Goal: Information Seeking & Learning: Learn about a topic

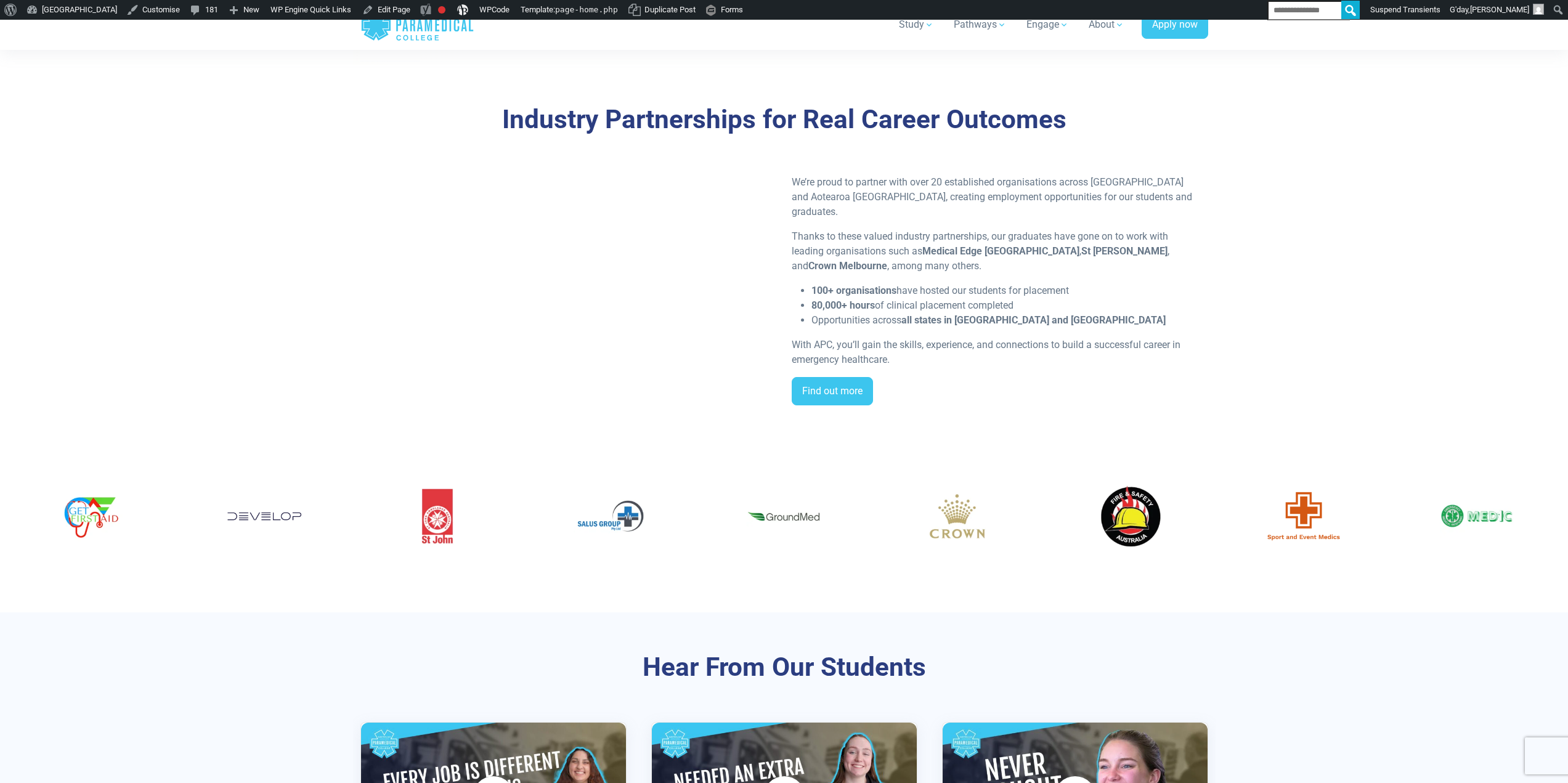
scroll to position [2341, 0]
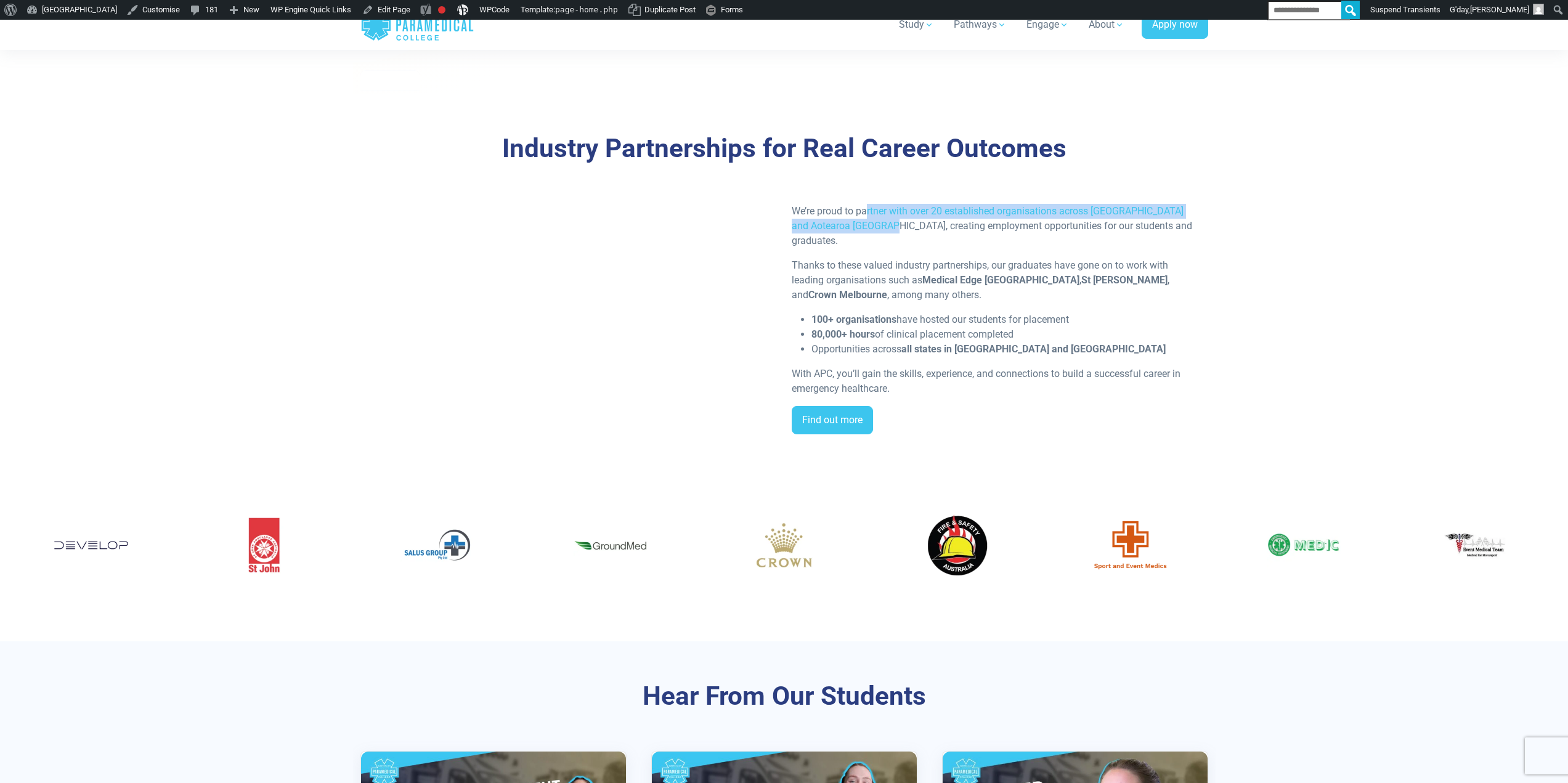
click at [865, 226] on p "We’re proud to partner with over 20 established organisations across [GEOGRAPHI…" at bounding box center [996, 225] width 409 height 44
click at [871, 273] on p "Thanks to these valued industry partnerships, our graduates have gone on to wor…" at bounding box center [996, 280] width 409 height 44
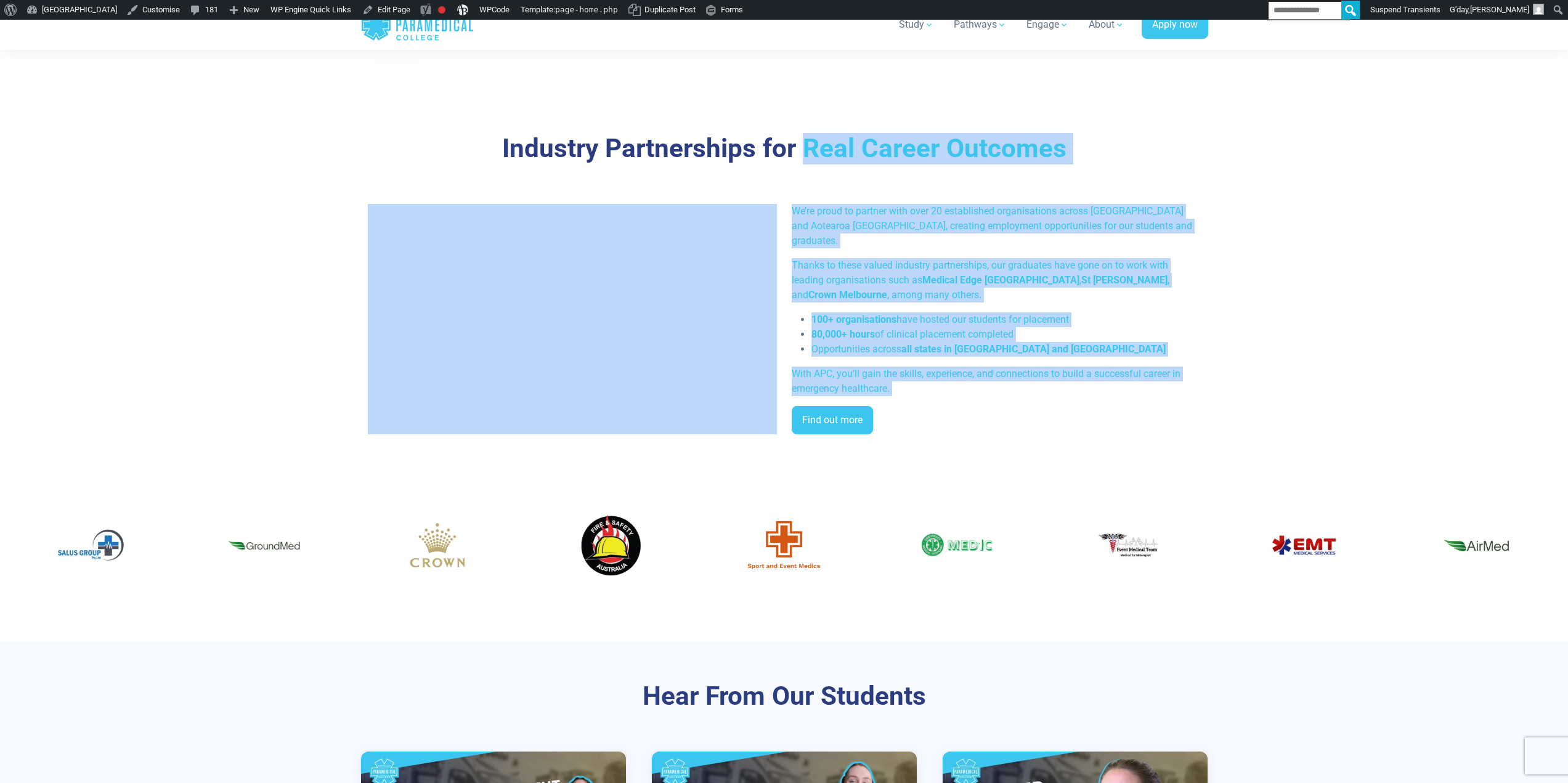
drag, startPoint x: 810, startPoint y: 142, endPoint x: 970, endPoint y: 398, distance: 301.9
click at [970, 398] on div "Industry Partnerships for Real Career Outcomes We’re proud to partner with over…" at bounding box center [784, 288] width 847 height 310
click at [940, 283] on p "Thanks to these valued industry partnerships, our graduates have gone on to wor…" at bounding box center [996, 280] width 409 height 44
drag, startPoint x: 959, startPoint y: 354, endPoint x: 778, endPoint y: 140, distance: 280.3
click at [778, 140] on div "Industry Partnerships for Real Career Outcomes We’re proud to partner with over…" at bounding box center [784, 288] width 847 height 310
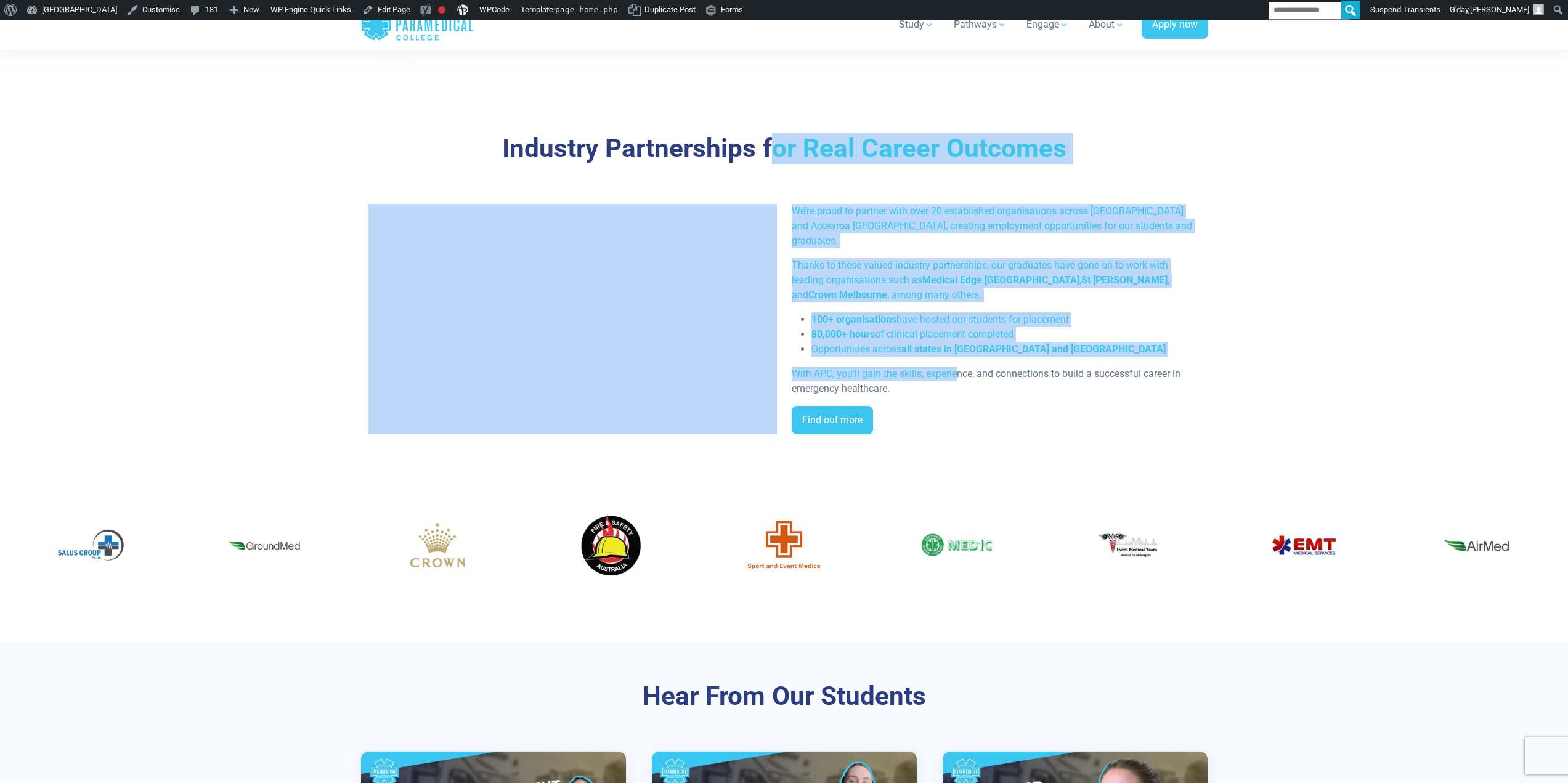
click at [993, 275] on strong "Medical Edge [GEOGRAPHIC_DATA]" at bounding box center [1000, 280] width 157 height 11
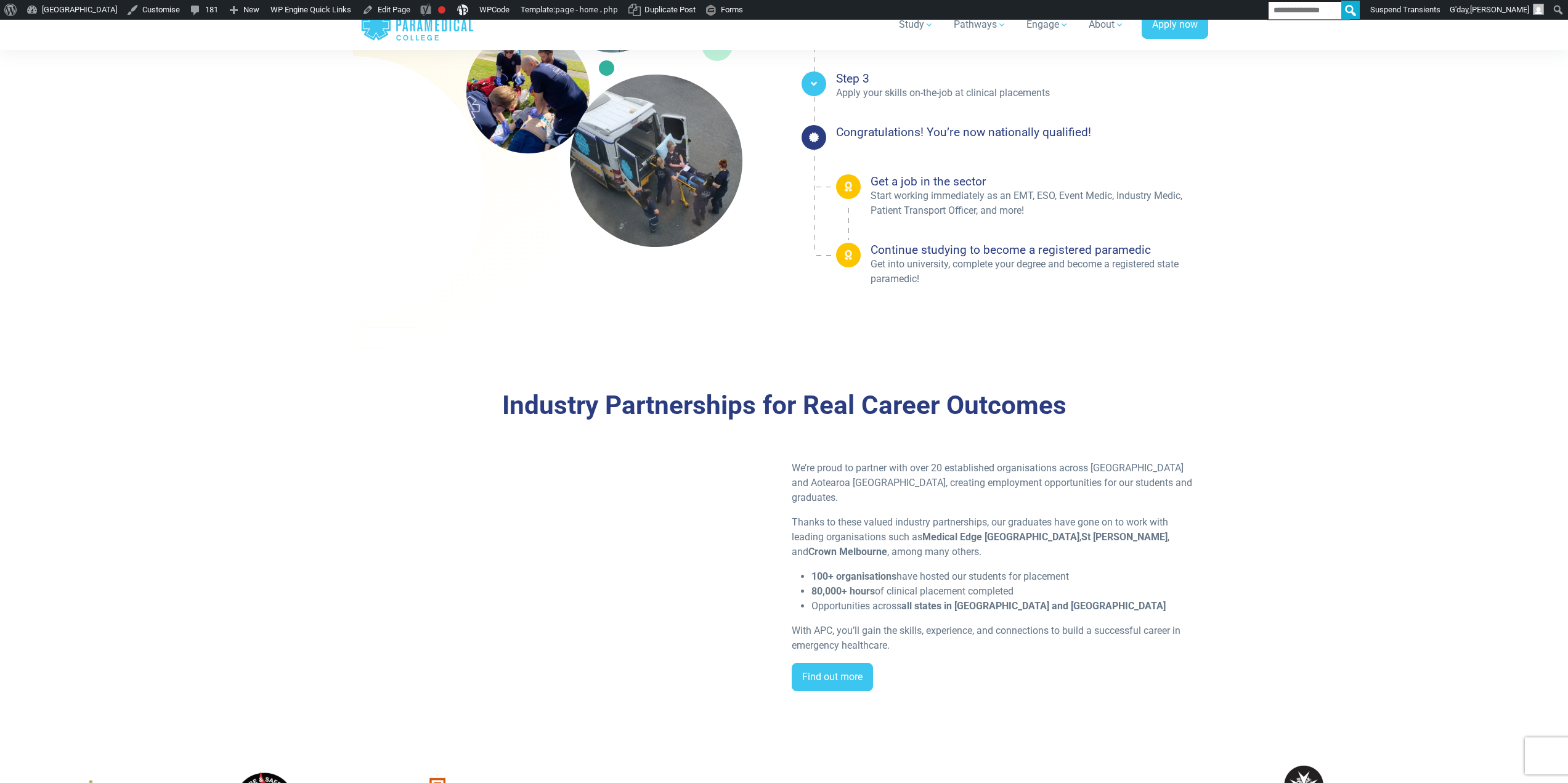
scroll to position [2156, 0]
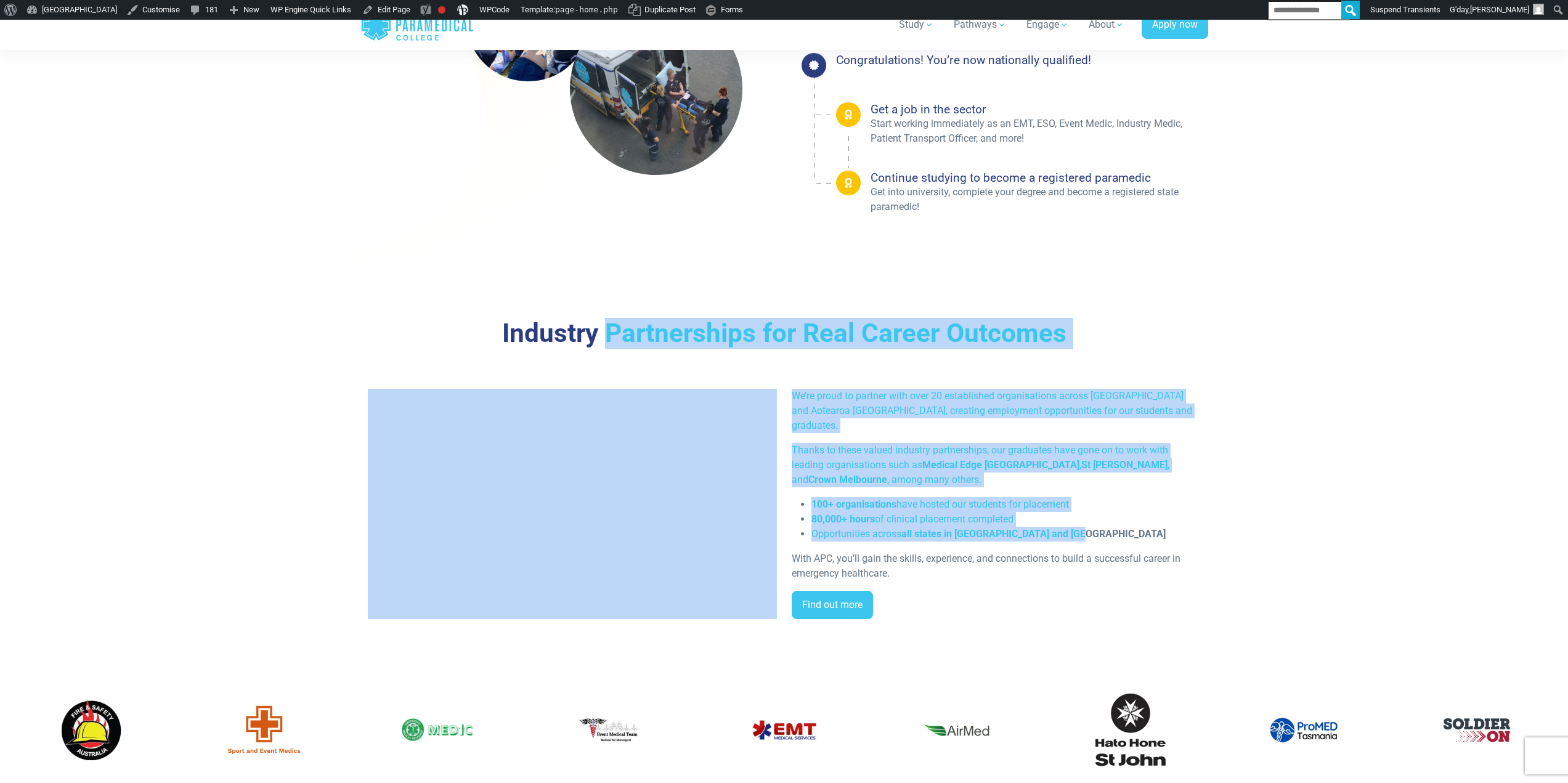
drag, startPoint x: 604, startPoint y: 320, endPoint x: 1147, endPoint y: 533, distance: 583.3
click at [1147, 533] on div "Industry Partnerships for Real Career Outcomes We’re proud to partner with over…" at bounding box center [784, 473] width 847 height 310
click at [1009, 458] on strong "Medical Edge [GEOGRAPHIC_DATA]" at bounding box center [1000, 464] width 157 height 11
drag, startPoint x: 993, startPoint y: 471, endPoint x: 633, endPoint y: 294, distance: 401.2
click at [633, 294] on div "Industry Partnerships for Real Career Outcomes We’re proud to partner with over…" at bounding box center [784, 473] width 862 height 390
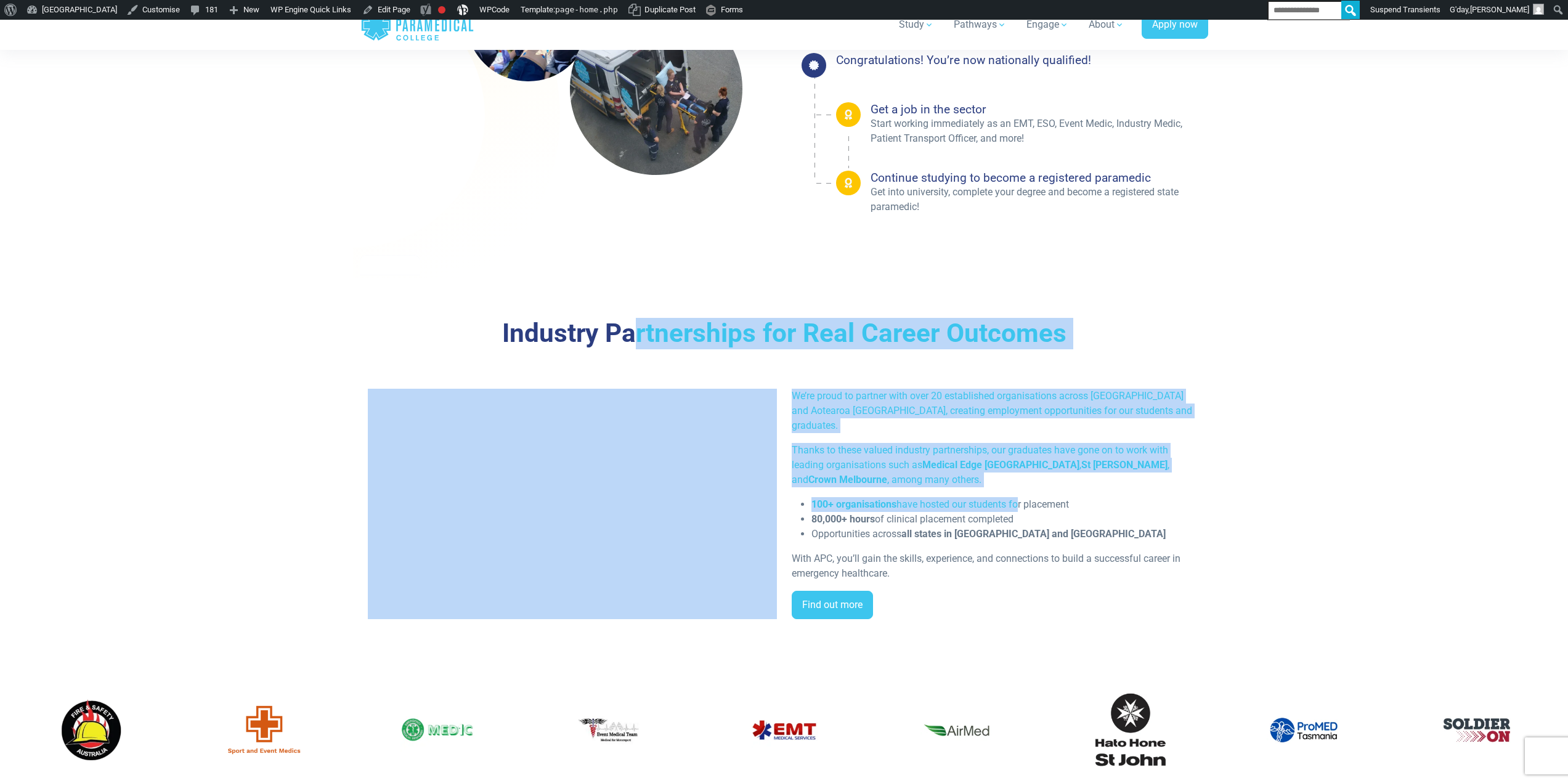
click at [1098, 442] on p "Thanks to these valued industry partnerships, our graduates have gone on to wor…" at bounding box center [996, 464] width 409 height 44
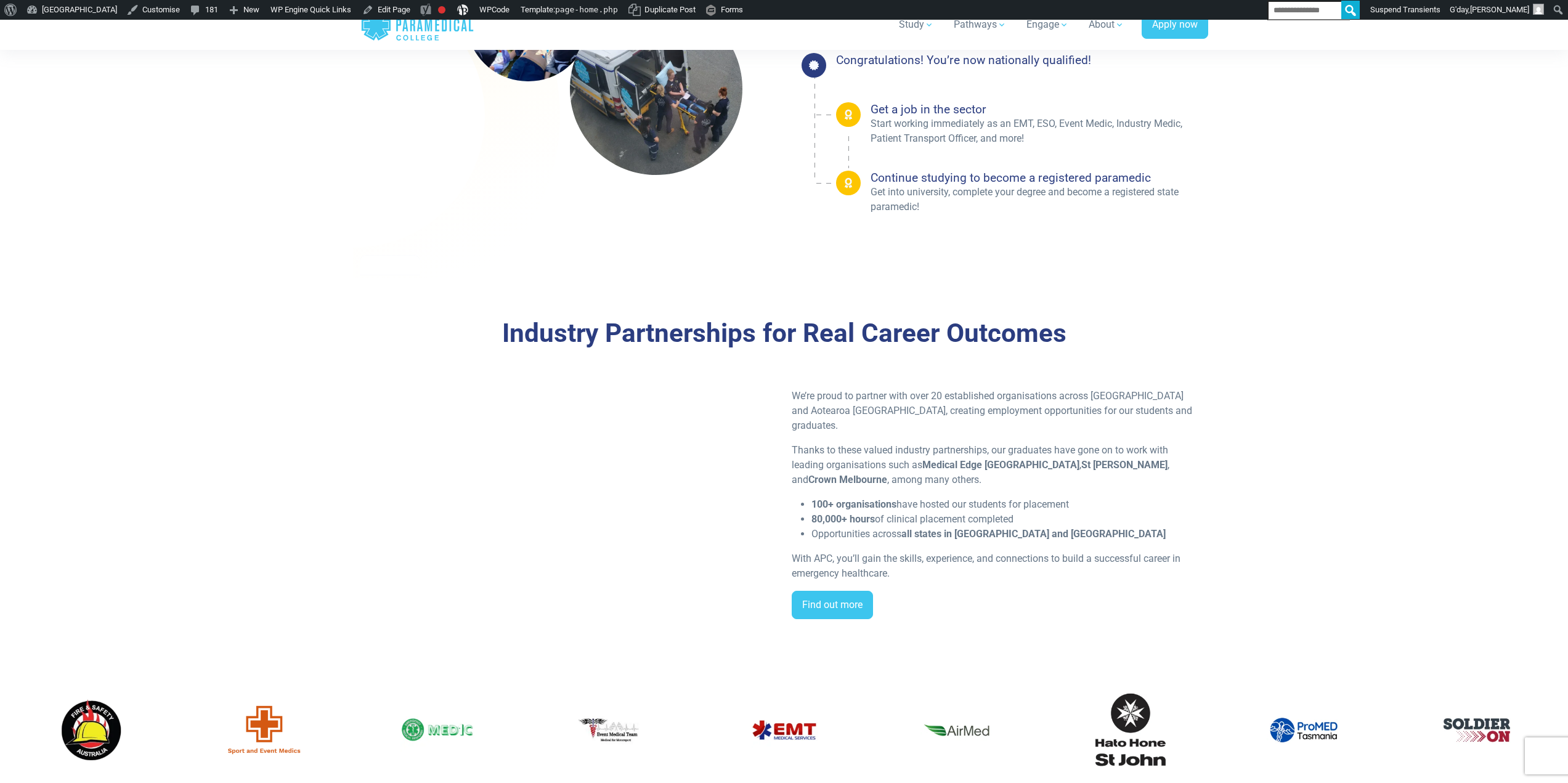
drag, startPoint x: 708, startPoint y: 327, endPoint x: 1159, endPoint y: 518, distance: 489.8
click at [1159, 518] on div "Industry Partnerships for Real Career Outcomes We’re proud to partner with over…" at bounding box center [784, 473] width 847 height 310
click at [1052, 442] on p "Thanks to these valued industry partnerships, our graduates have gone on to wor…" at bounding box center [996, 464] width 409 height 44
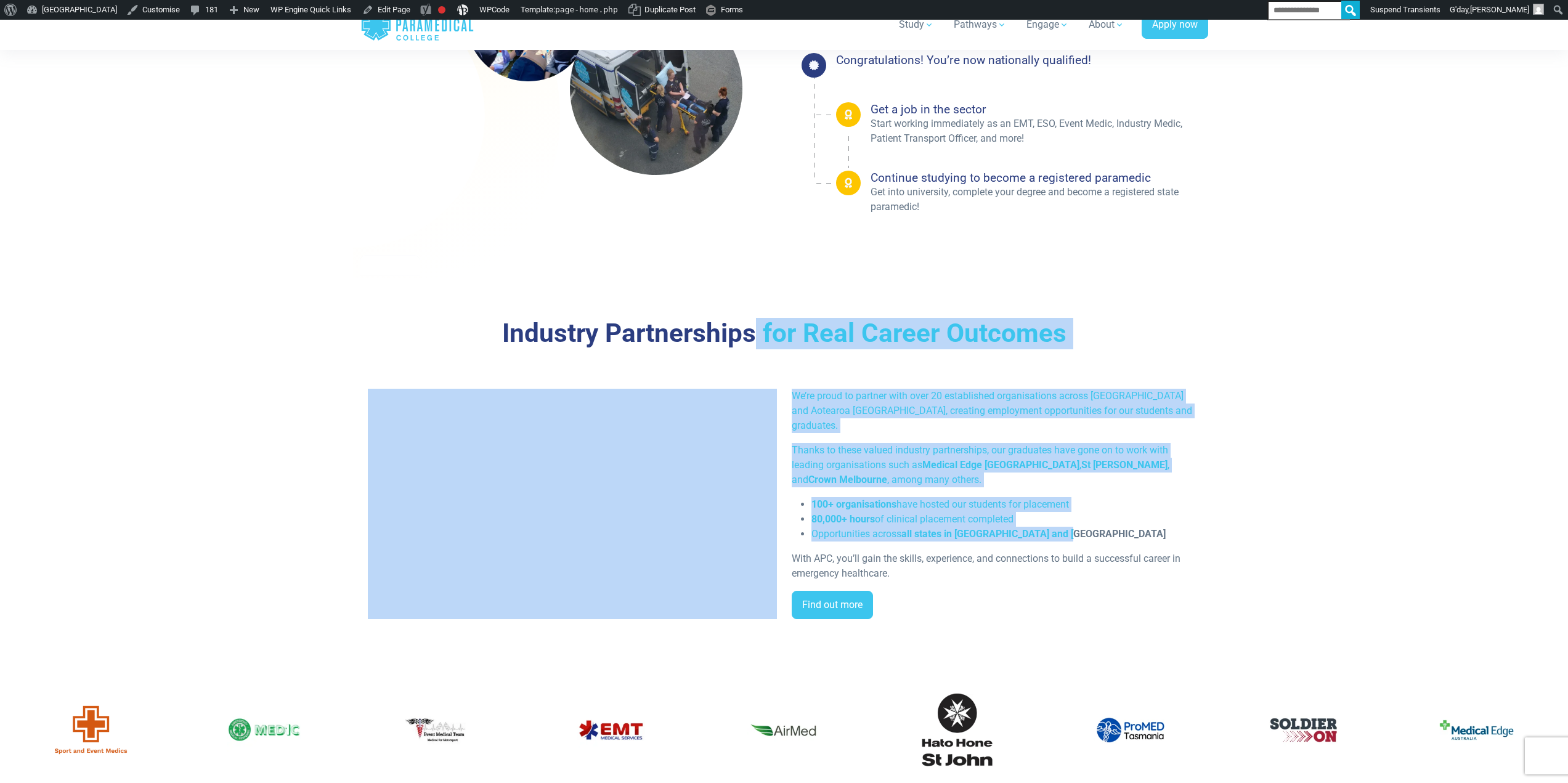
drag, startPoint x: 778, startPoint y: 331, endPoint x: 1067, endPoint y: 523, distance: 347.0
click at [1067, 523] on div "Industry Partnerships for Real Career Outcomes We’re proud to partner with over…" at bounding box center [784, 473] width 847 height 310
click at [1012, 434] on div "We’re proud to partner with over 20 established organisations across [GEOGRAPHI…" at bounding box center [995, 508] width 424 height 241
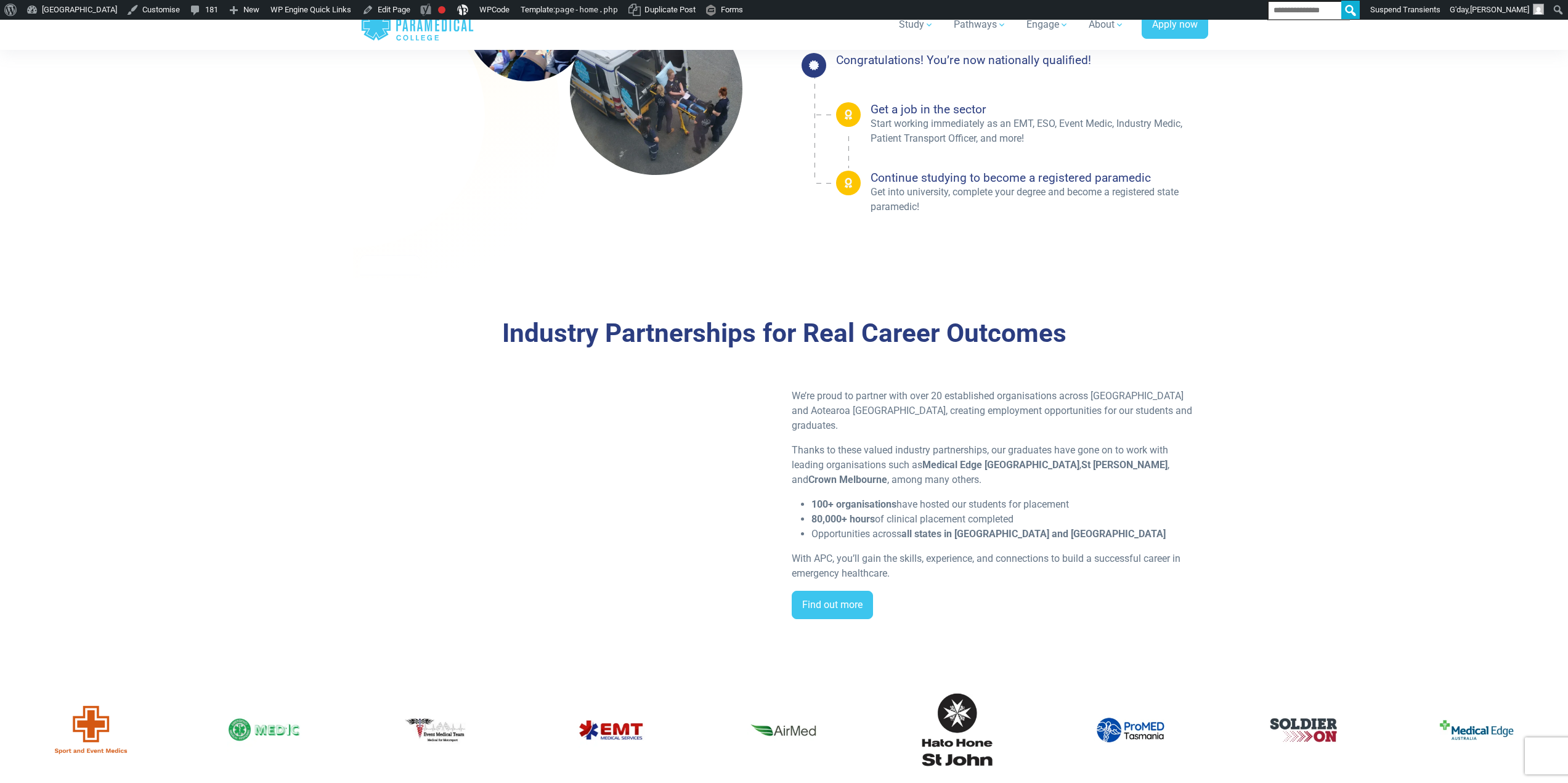
drag, startPoint x: 945, startPoint y: 438, endPoint x: 1041, endPoint y: 511, distance: 120.6
click at [1041, 511] on div "Industry Partnerships for Real Career Outcomes We’re proud to partner with over…" at bounding box center [784, 473] width 847 height 310
click at [965, 442] on p "Thanks to these valued industry partnerships, our graduates have gone on to wor…" at bounding box center [996, 464] width 409 height 44
drag, startPoint x: 928, startPoint y: 422, endPoint x: 759, endPoint y: 314, distance: 200.6
click at [759, 314] on div "Industry Partnerships for Real Career Outcomes We’re proud to partner with over…" at bounding box center [784, 473] width 862 height 390
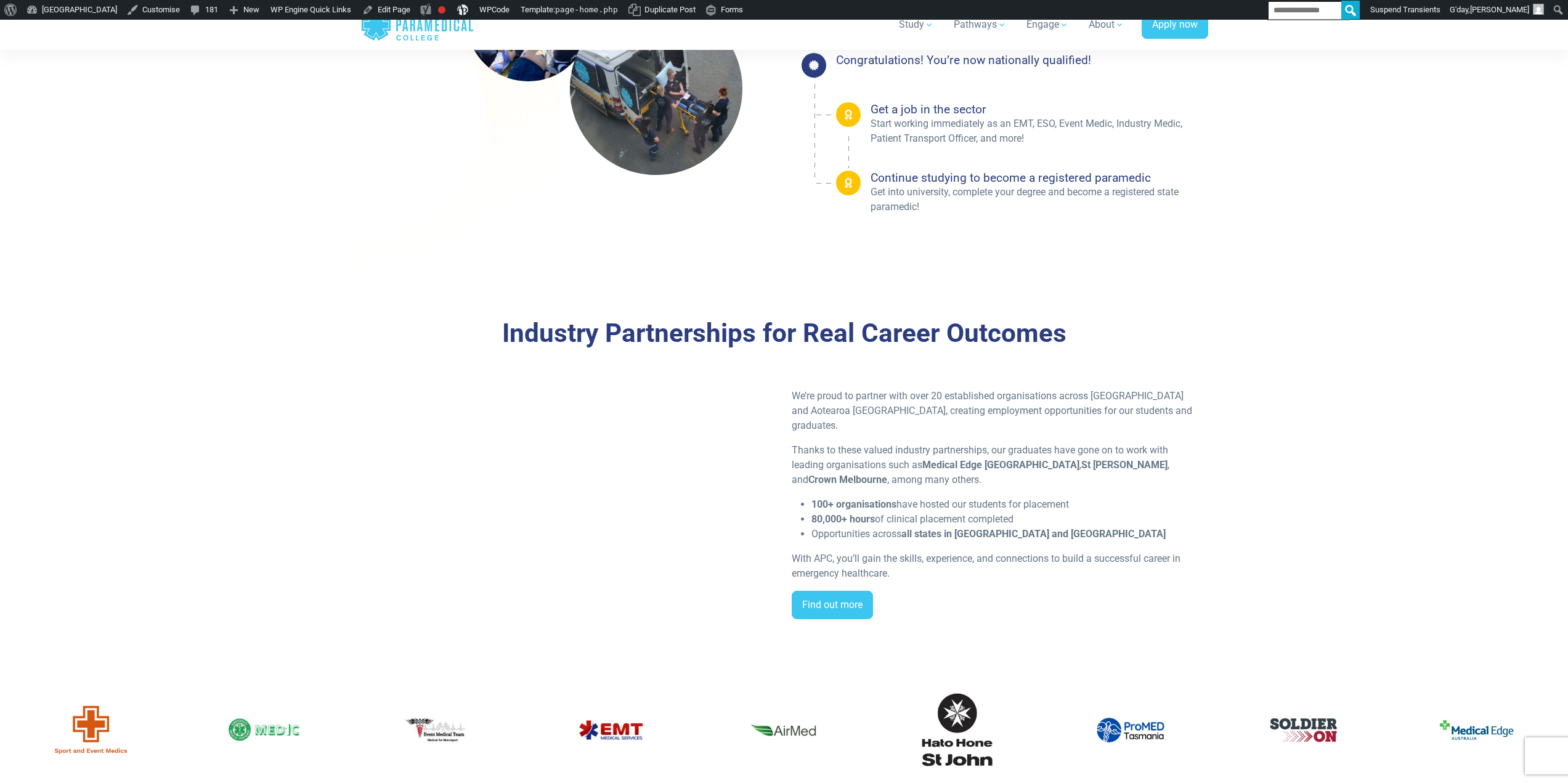
click at [676, 284] on div "Industry Partnerships for Real Career Outcomes We’re proud to partner with over…" at bounding box center [784, 473] width 862 height 390
drag, startPoint x: 624, startPoint y: 286, endPoint x: 1119, endPoint y: 489, distance: 535.0
click at [1119, 489] on div "Industry Partnerships for Real Career Outcomes We’re proud to partner with over…" at bounding box center [784, 473] width 862 height 390
click at [1081, 458] on strong "St [PERSON_NAME]" at bounding box center [1124, 464] width 86 height 11
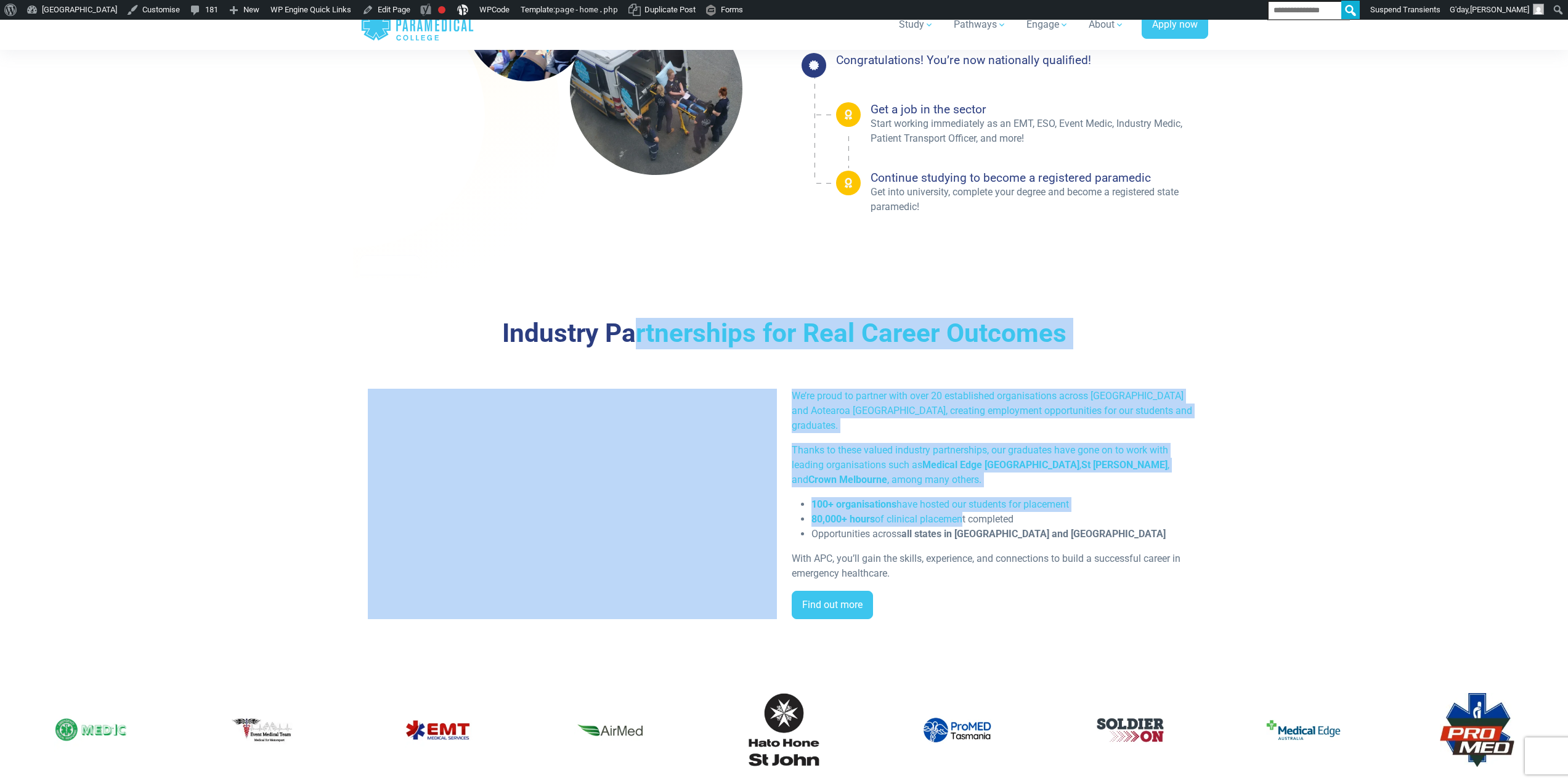
drag, startPoint x: 958, startPoint y: 508, endPoint x: 629, endPoint y: 282, distance: 399.1
click at [629, 283] on div "Industry Partnerships for Real Career Outcomes We’re proud to partner with over…" at bounding box center [784, 473] width 862 height 390
click at [654, 300] on div "Industry Partnerships for Real Career Outcomes We’re proud to partner with over…" at bounding box center [784, 473] width 862 height 390
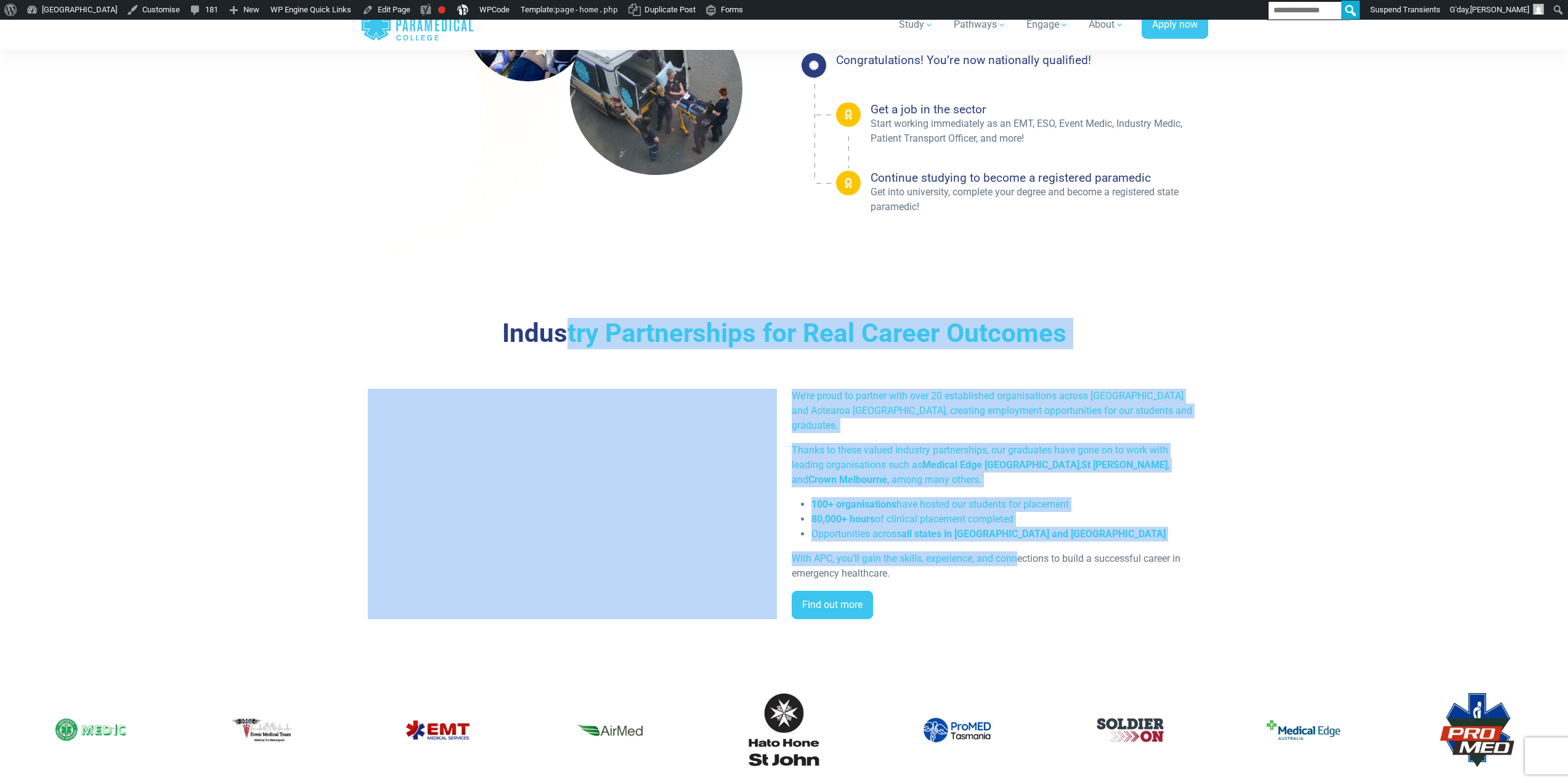
drag, startPoint x: 566, startPoint y: 327, endPoint x: 1018, endPoint y: 544, distance: 501.4
click at [1018, 544] on div "Industry Partnerships for Real Career Outcomes We’re proud to partner with over…" at bounding box center [784, 473] width 847 height 310
click at [928, 458] on strong "Medical Edge [GEOGRAPHIC_DATA]" at bounding box center [1000, 464] width 157 height 11
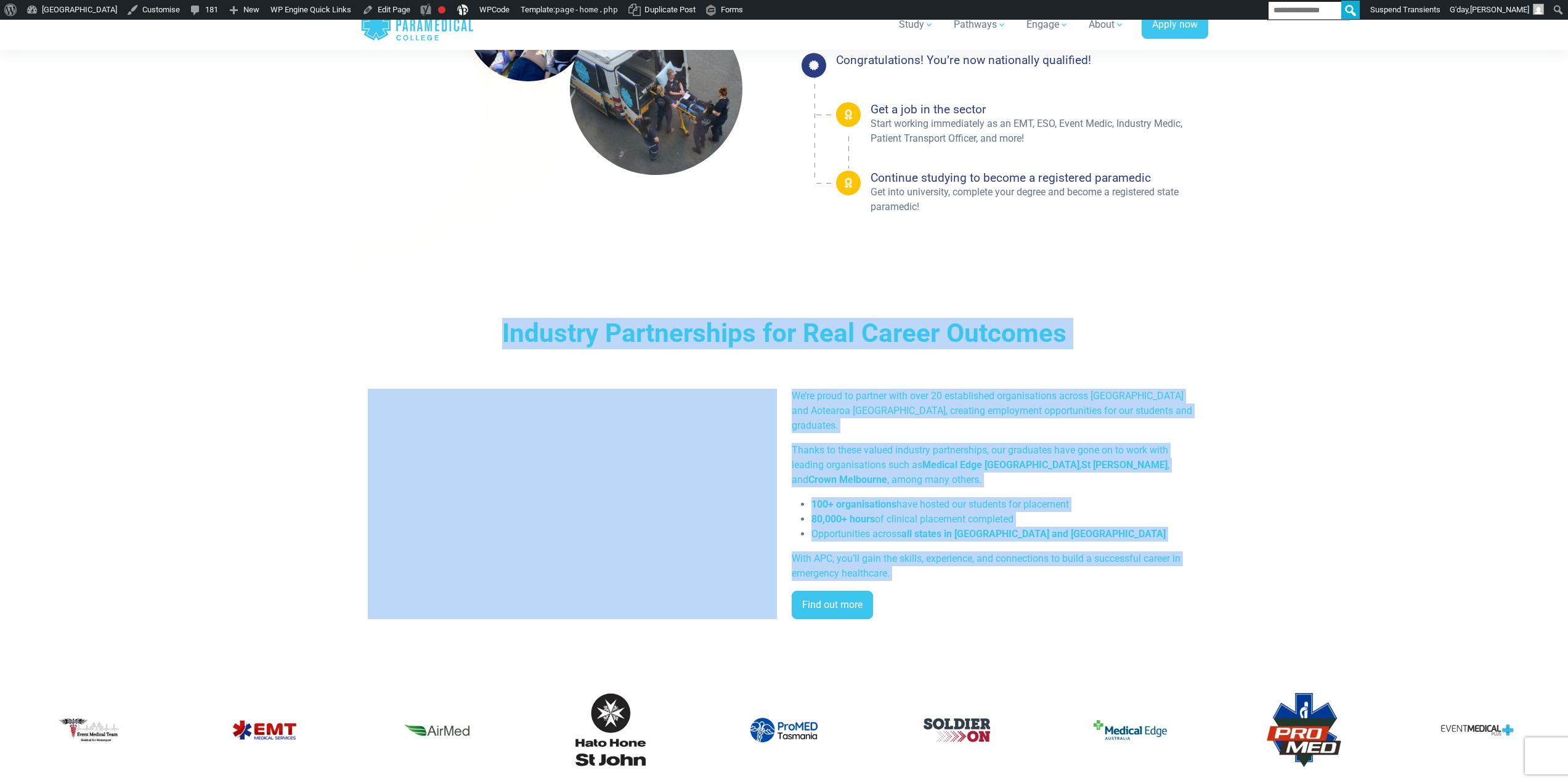
drag, startPoint x: 506, startPoint y: 329, endPoint x: 960, endPoint y: 579, distance: 518.3
click at [967, 591] on div "Industry Partnerships for Real Career Outcomes We’re proud to partner with over…" at bounding box center [784, 473] width 847 height 310
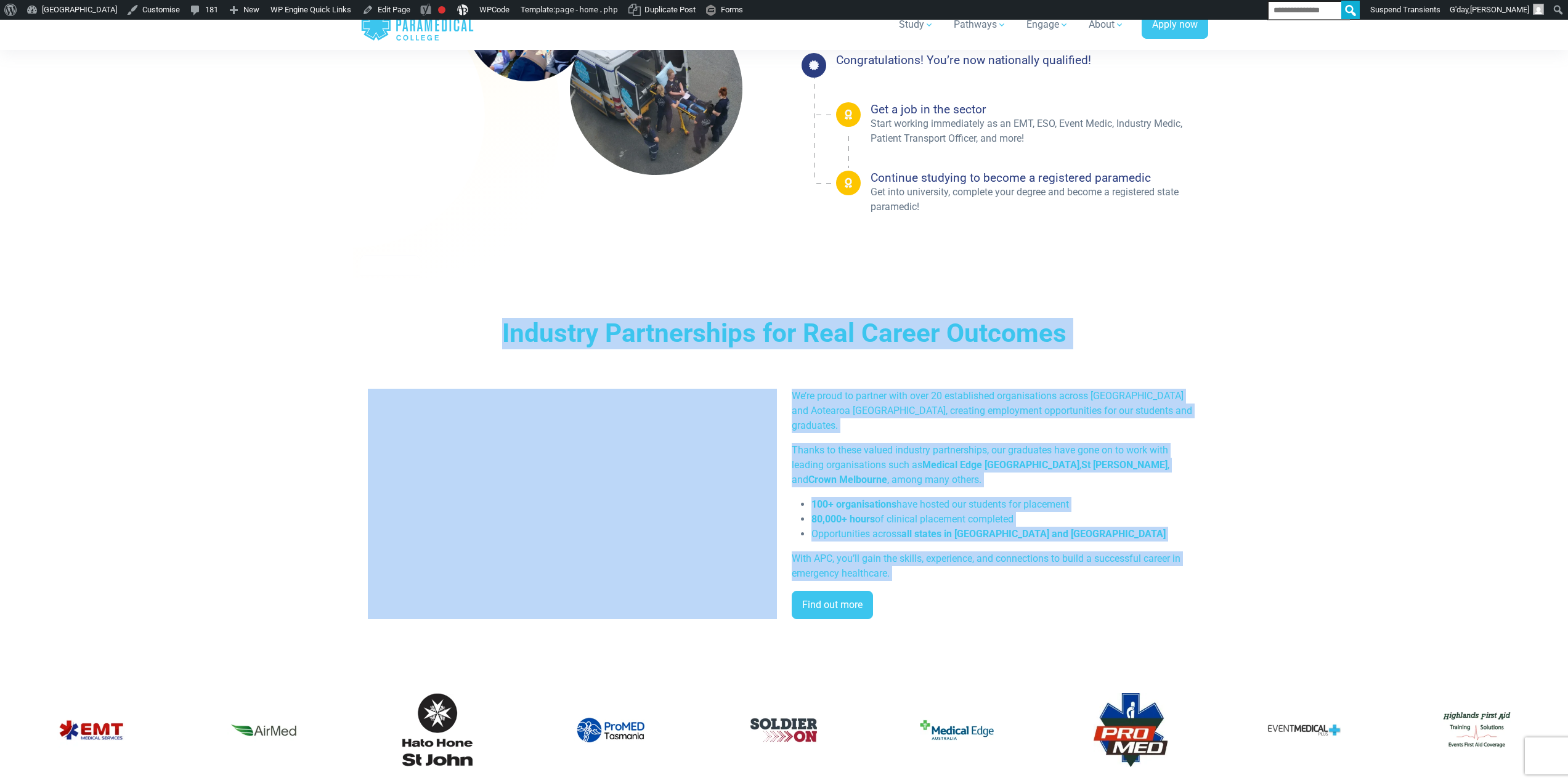
click at [915, 513] on li "80,000+ hours of clinical placement completed" at bounding box center [1006, 520] width 390 height 15
drag, startPoint x: 873, startPoint y: 489, endPoint x: 418, endPoint y: 308, distance: 489.7
click at [418, 308] on div "Industry Partnerships for Real Career Outcomes We’re proud to partner with over…" at bounding box center [784, 473] width 862 height 390
click at [506, 333] on h3 "Industry Partnerships for Real Career Outcomes" at bounding box center [784, 333] width 708 height 31
drag, startPoint x: 583, startPoint y: 352, endPoint x: 1057, endPoint y: 499, distance: 496.3
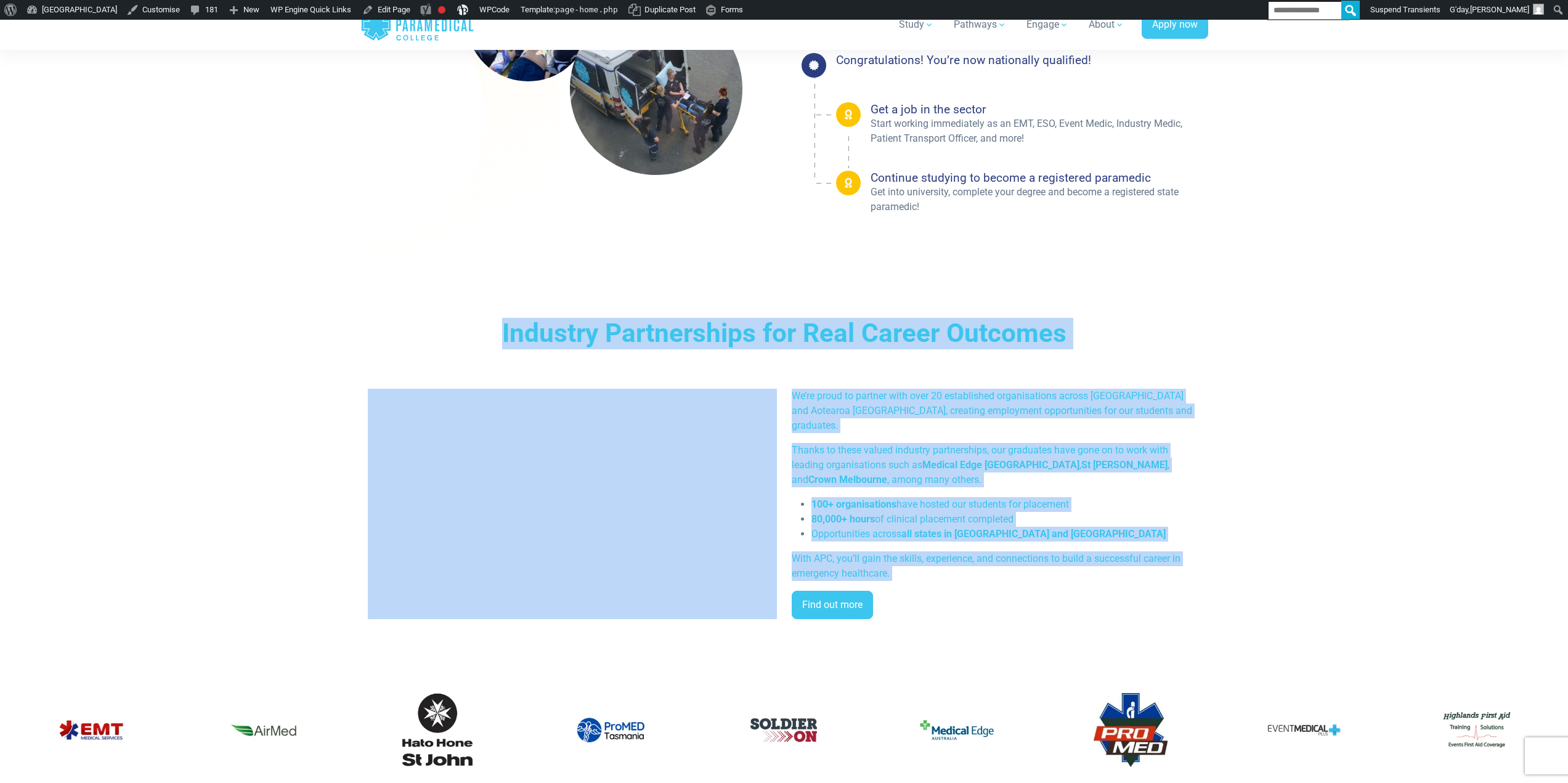
click at [1242, 577] on section "Industry Partnerships for Real Career Outcomes We’re proud to partner with over…" at bounding box center [784, 473] width 1568 height 390
click at [1040, 497] on li "100+ organisations have hosted our students for placement" at bounding box center [1006, 505] width 390 height 15
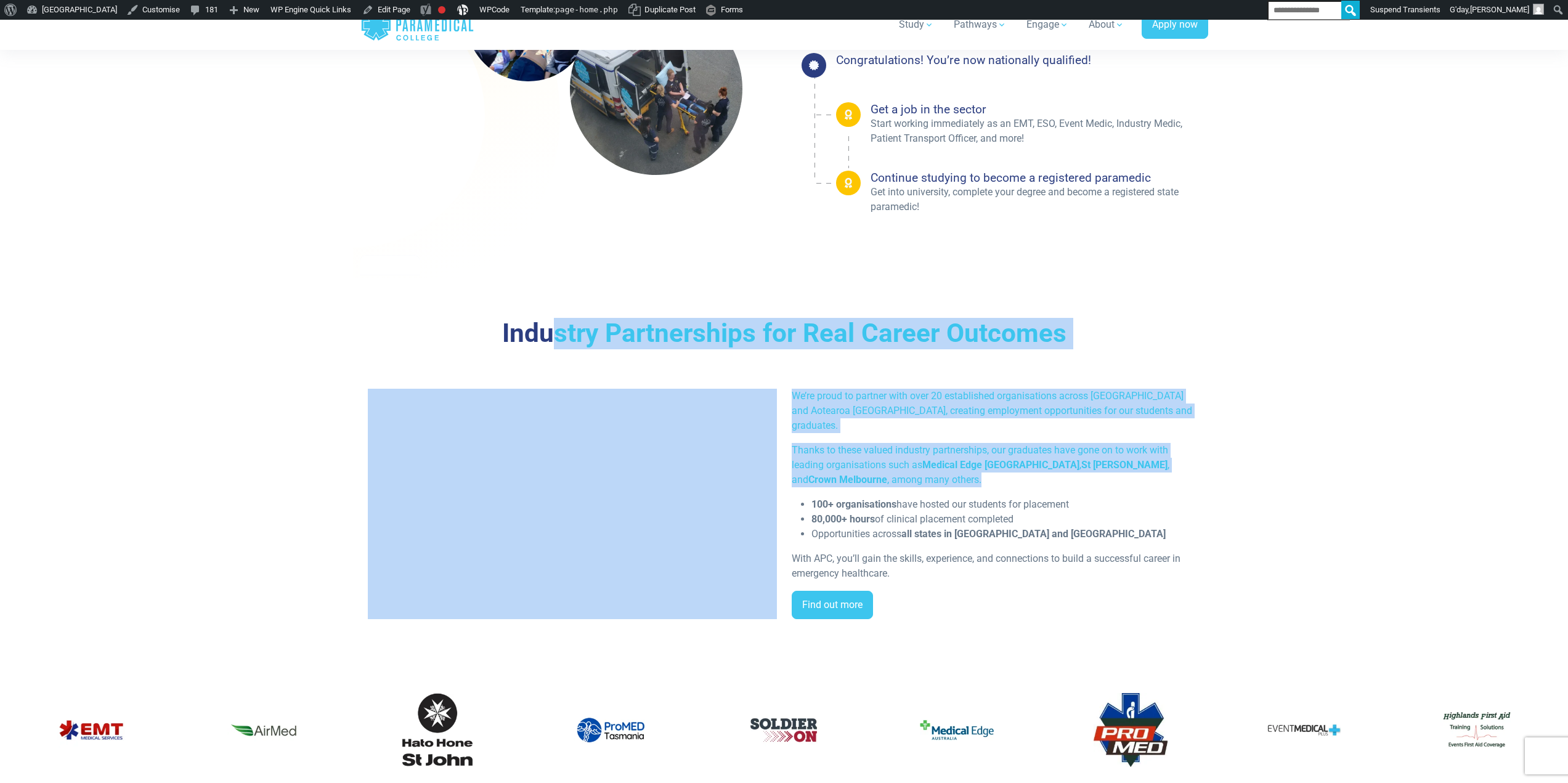
drag, startPoint x: 936, startPoint y: 478, endPoint x: 531, endPoint y: 299, distance: 442.8
click at [542, 283] on div "Industry Partnerships for Real Career Outcomes We’re proud to partner with over…" at bounding box center [784, 473] width 862 height 390
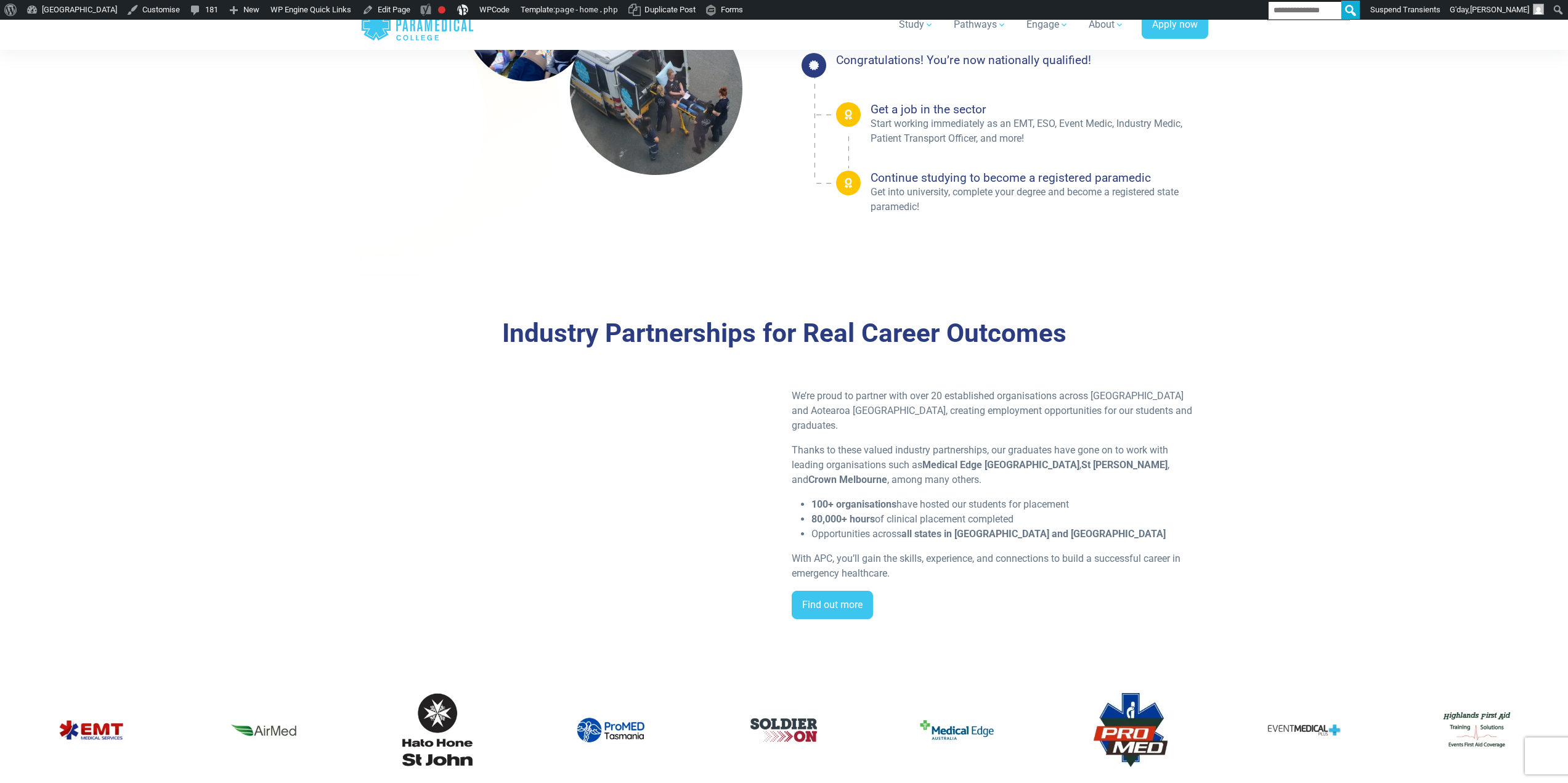
click at [529, 301] on div "Industry Partnerships for Real Career Outcomes We’re proud to partner with over…" at bounding box center [784, 473] width 862 height 390
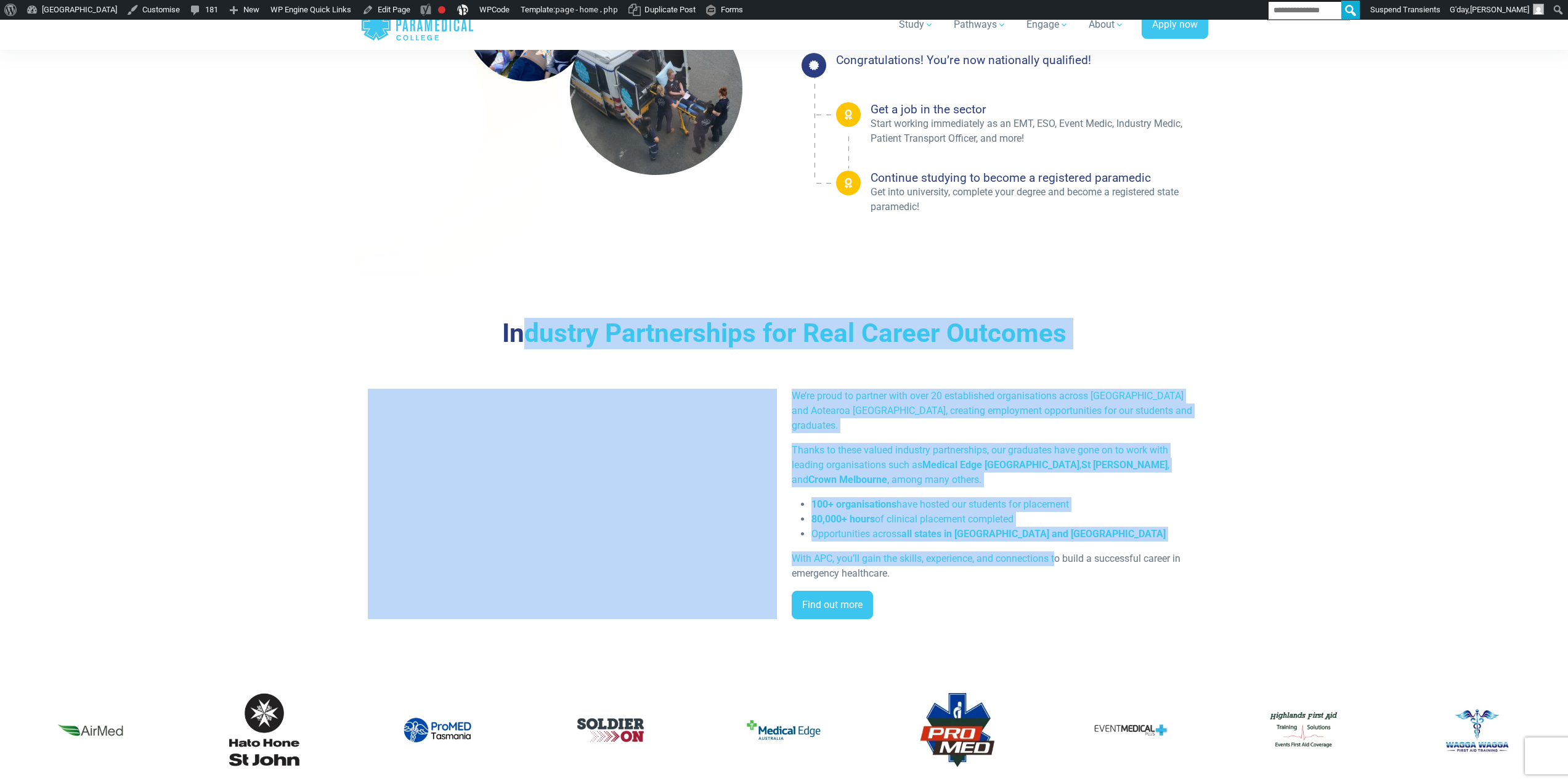
drag, startPoint x: 608, startPoint y: 352, endPoint x: 1057, endPoint y: 550, distance: 490.7
click at [1057, 550] on div "Industry Partnerships for Real Career Outcomes We’re proud to partner with over…" at bounding box center [784, 473] width 862 height 390
click at [912, 442] on p "Thanks to these valued industry partnerships, our graduates have gone on to wor…" at bounding box center [996, 464] width 409 height 44
drag, startPoint x: 537, startPoint y: 335, endPoint x: 1028, endPoint y: 494, distance: 516.1
click at [1193, 601] on div "Industry Partnerships for Real Career Outcomes We’re proud to partner with over…" at bounding box center [784, 473] width 847 height 310
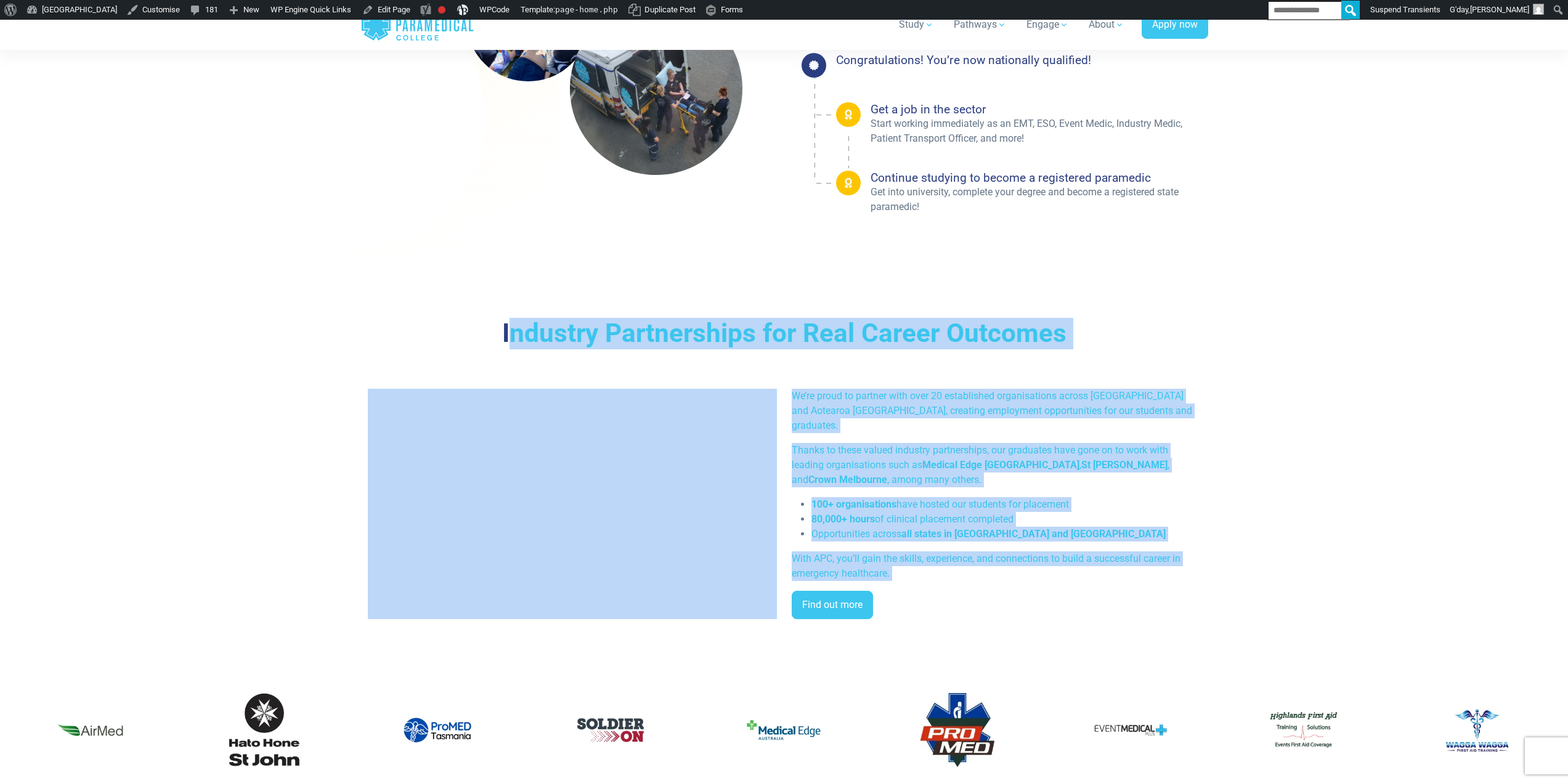
click at [1004, 475] on p "Thanks to these valued industry partnerships, our graduates have gone on to wor…" at bounding box center [996, 464] width 409 height 44
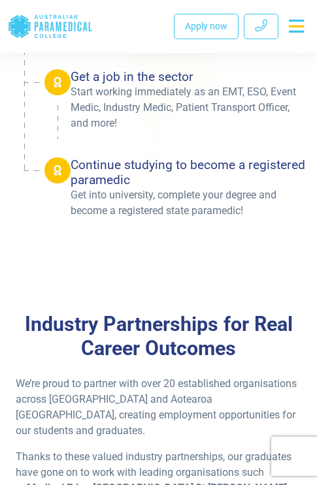
scroll to position [2964, 0]
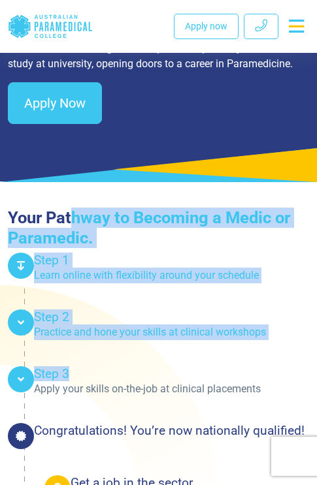
drag, startPoint x: 117, startPoint y: 310, endPoint x: 140, endPoint y: 351, distance: 46.8
click at [140, 351] on div "Your Pathway to Becoming a Medic or Paramedic. Step 1 Learn online with flexibi…" at bounding box center [158, 430] width 317 height 444
click at [158, 362] on ul "Step 1 Learn online with flexibility around your schedule Step 2 Step 3" at bounding box center [158, 439] width 301 height 372
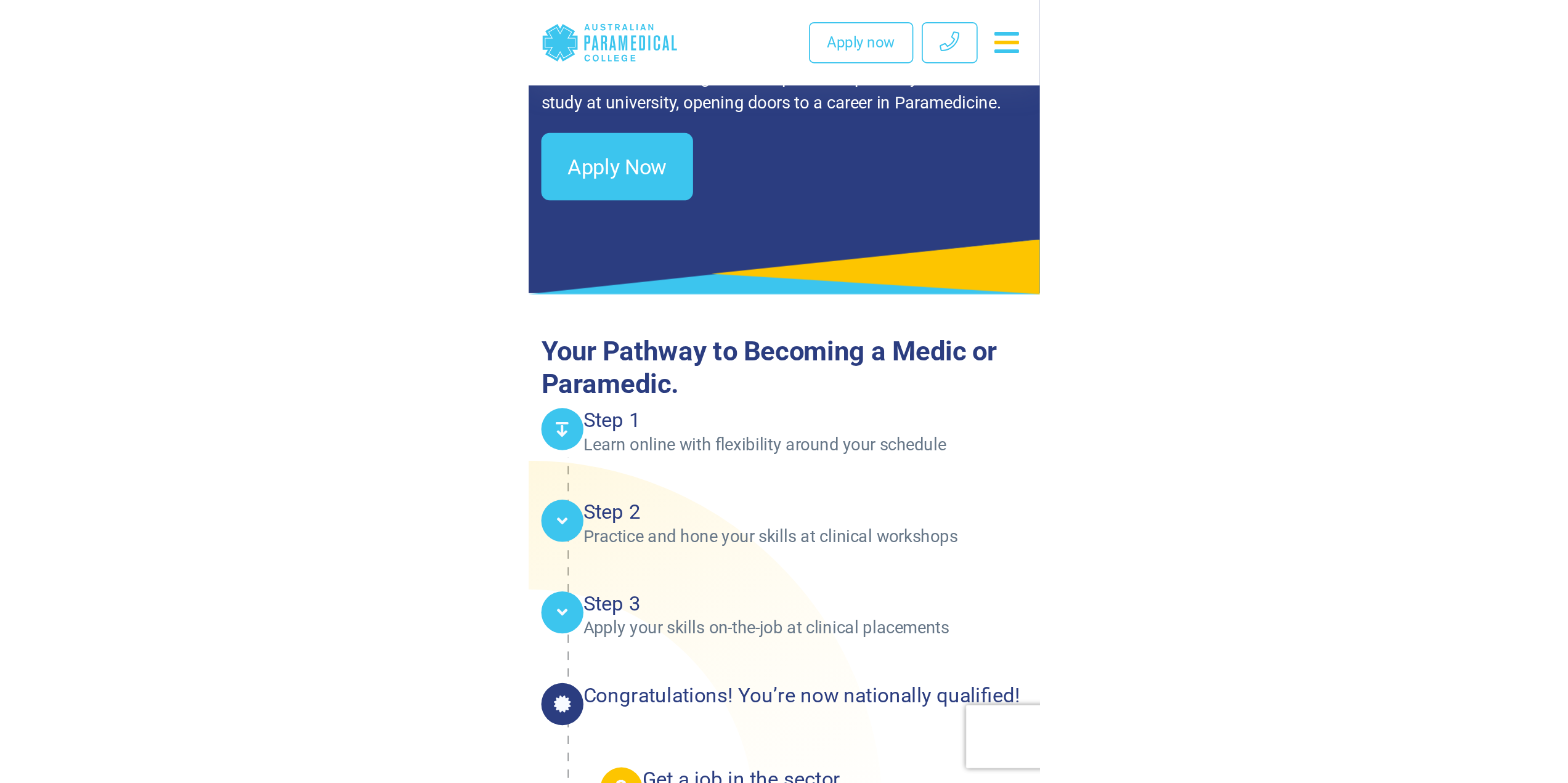
scroll to position [2762, 0]
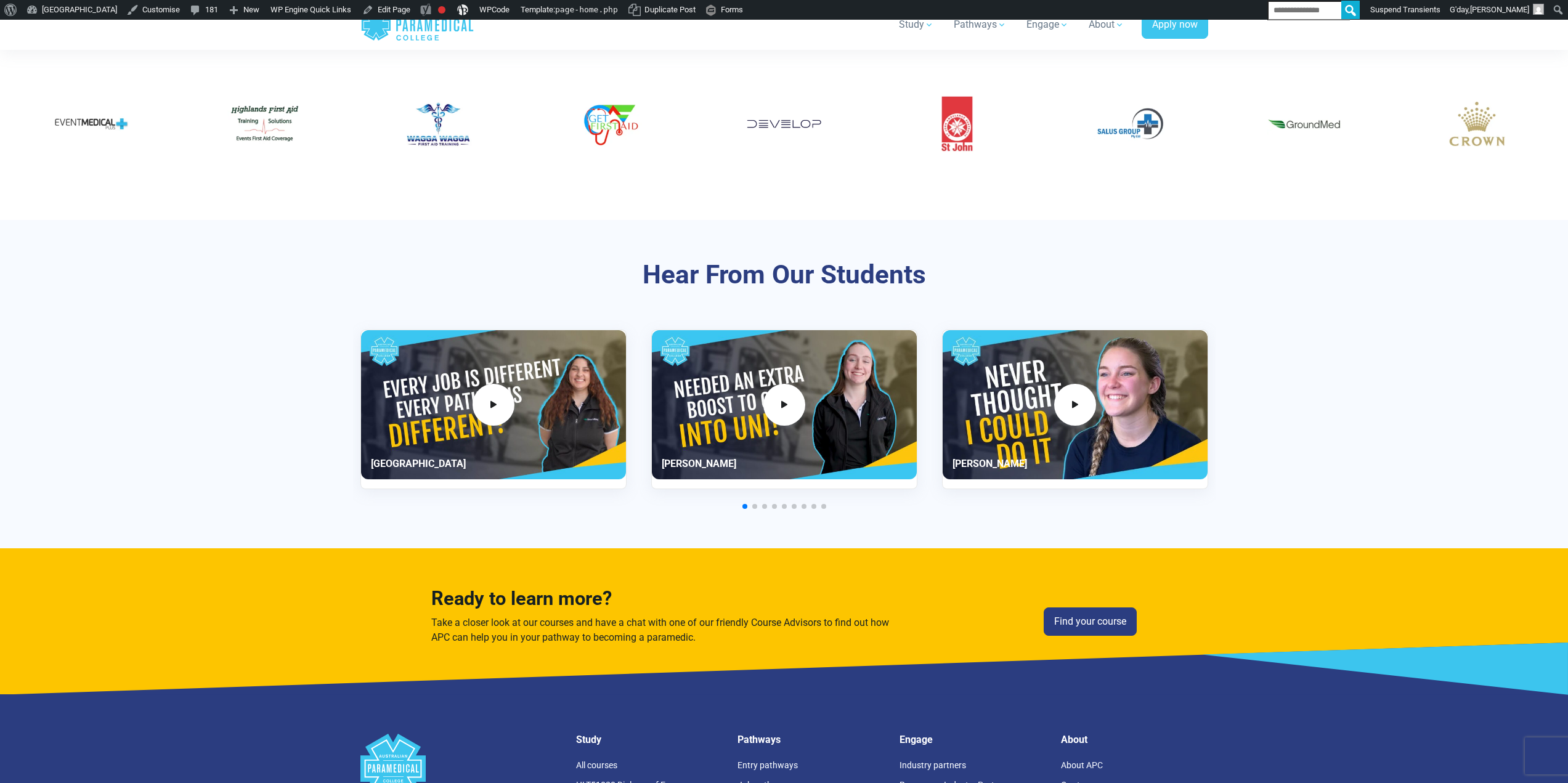
click at [273, 343] on section "Hear From Our Students [GEOGRAPHIC_DATA]" at bounding box center [784, 384] width 1568 height 329
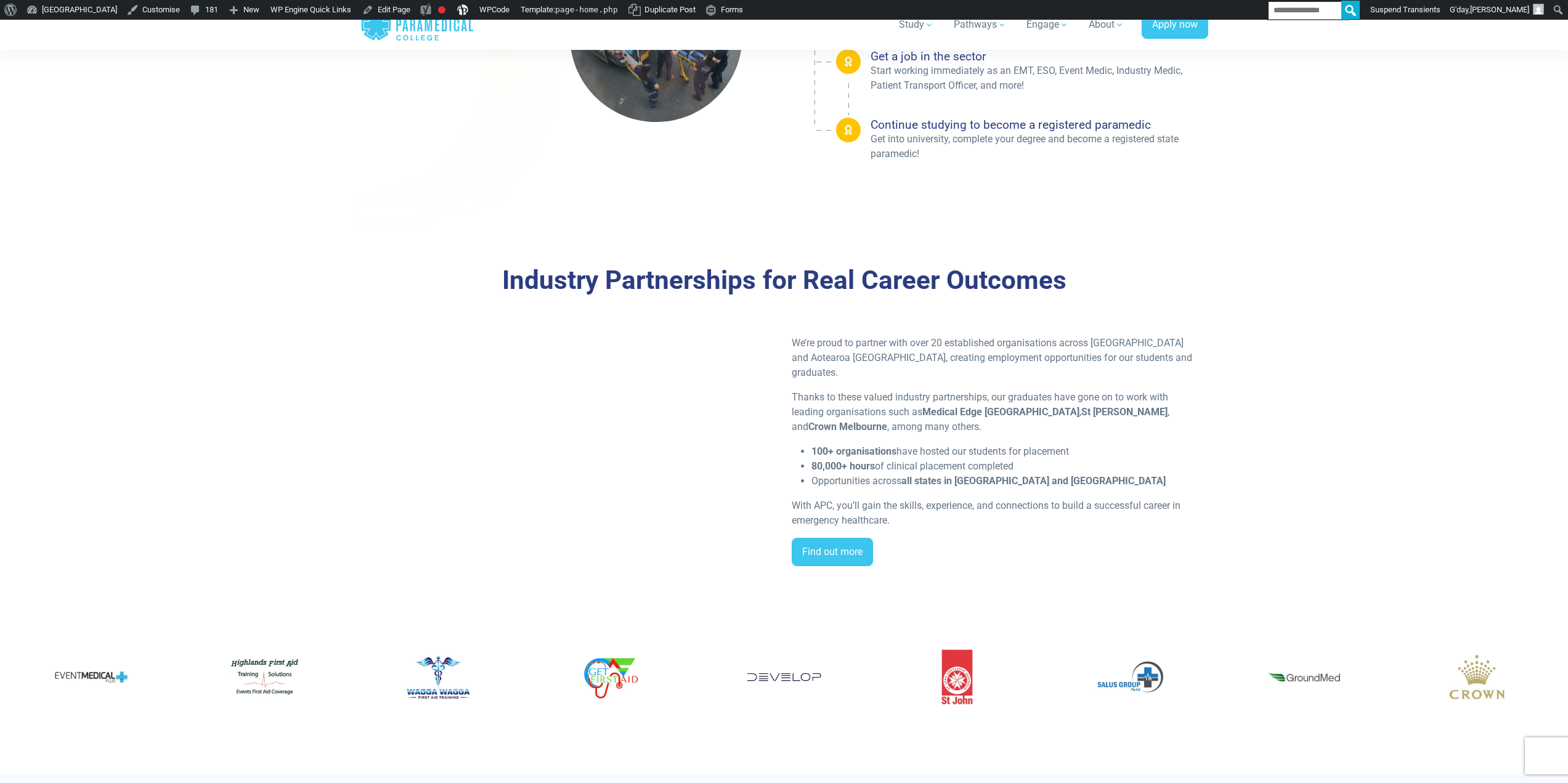
scroll to position [2207, 0]
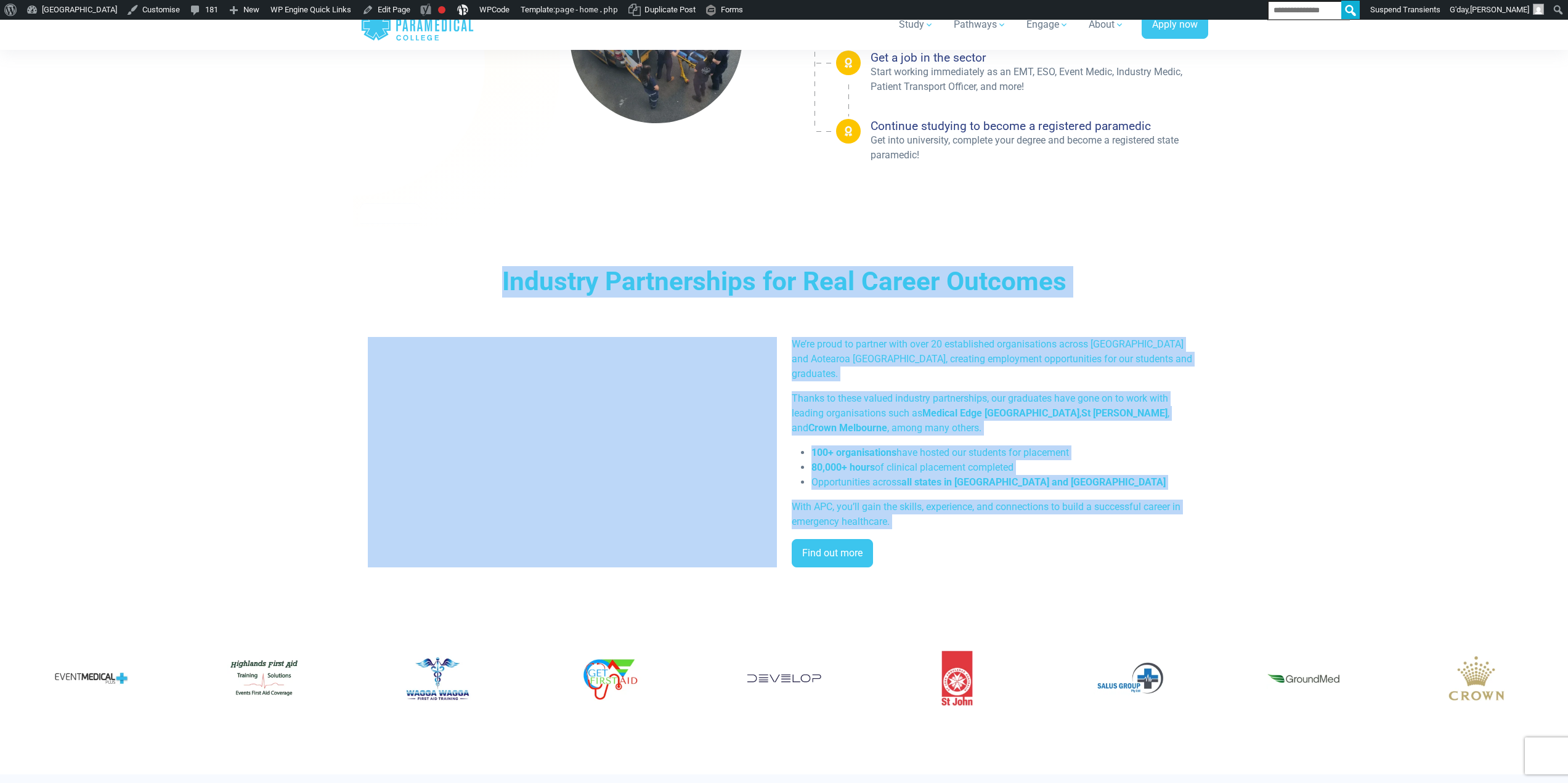
drag, startPoint x: 507, startPoint y: 275, endPoint x: 1068, endPoint y: 548, distance: 623.9
click at [1068, 548] on div "Industry Partnerships for Real Career Outcomes We’re proud to partner with over…" at bounding box center [784, 421] width 847 height 310
click at [918, 509] on p "With APC, you’ll gain the skills, experience, and connections to build a succes…" at bounding box center [996, 513] width 409 height 29
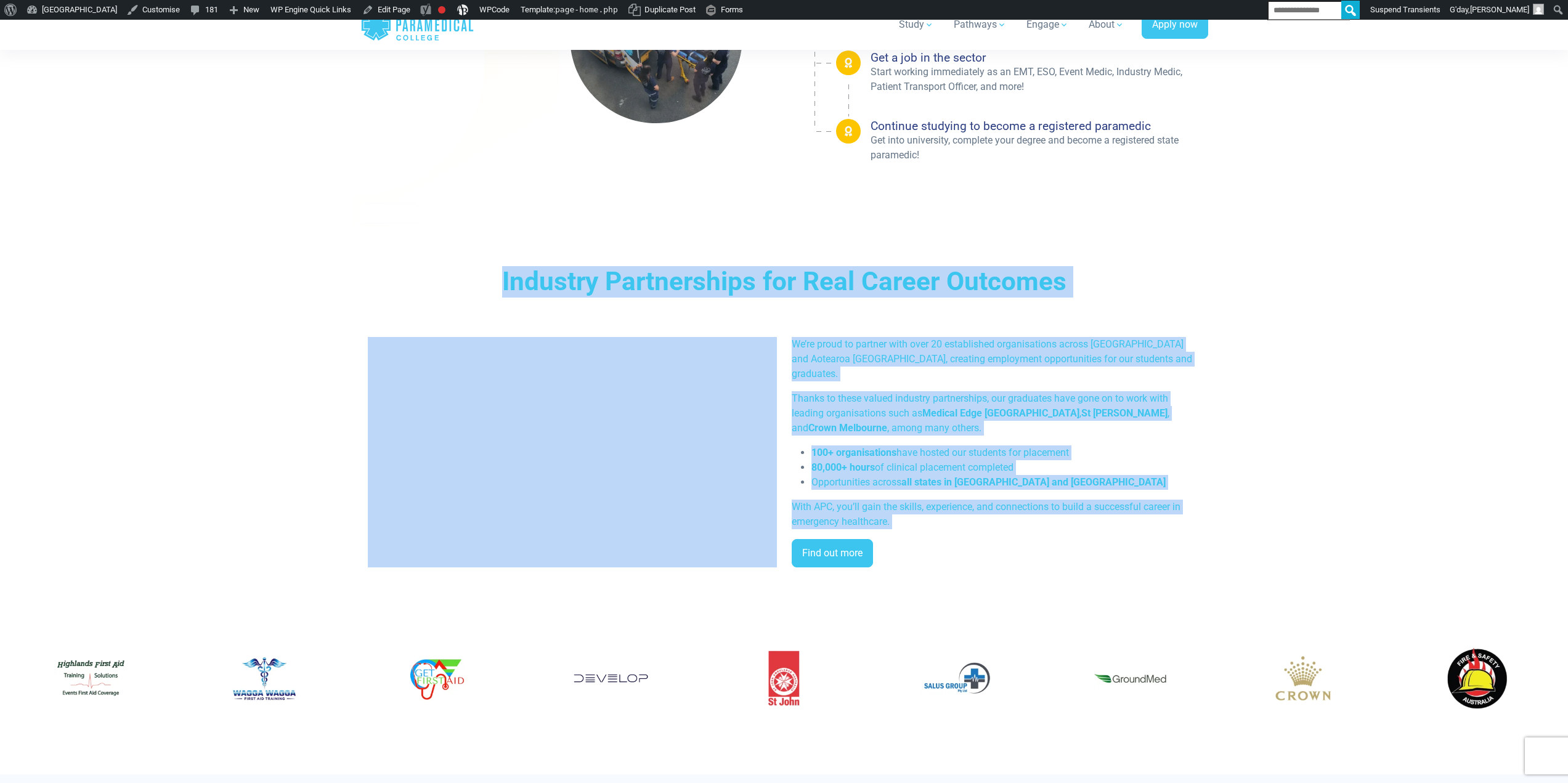
drag, startPoint x: 783, startPoint y: 430, endPoint x: 500, endPoint y: 267, distance: 326.6
click at [500, 267] on div "Industry Partnerships for Real Career Outcomes We’re proud to partner with over…" at bounding box center [784, 421] width 847 height 310
click at [500, 267] on h3 "Industry Partnerships for Real Career Outcomes" at bounding box center [784, 281] width 708 height 31
drag, startPoint x: 494, startPoint y: 263, endPoint x: 906, endPoint y: 529, distance: 490.4
click at [906, 529] on div "Industry Partnerships for Real Career Outcomes We’re proud to partner with over…" at bounding box center [784, 421] width 862 height 390
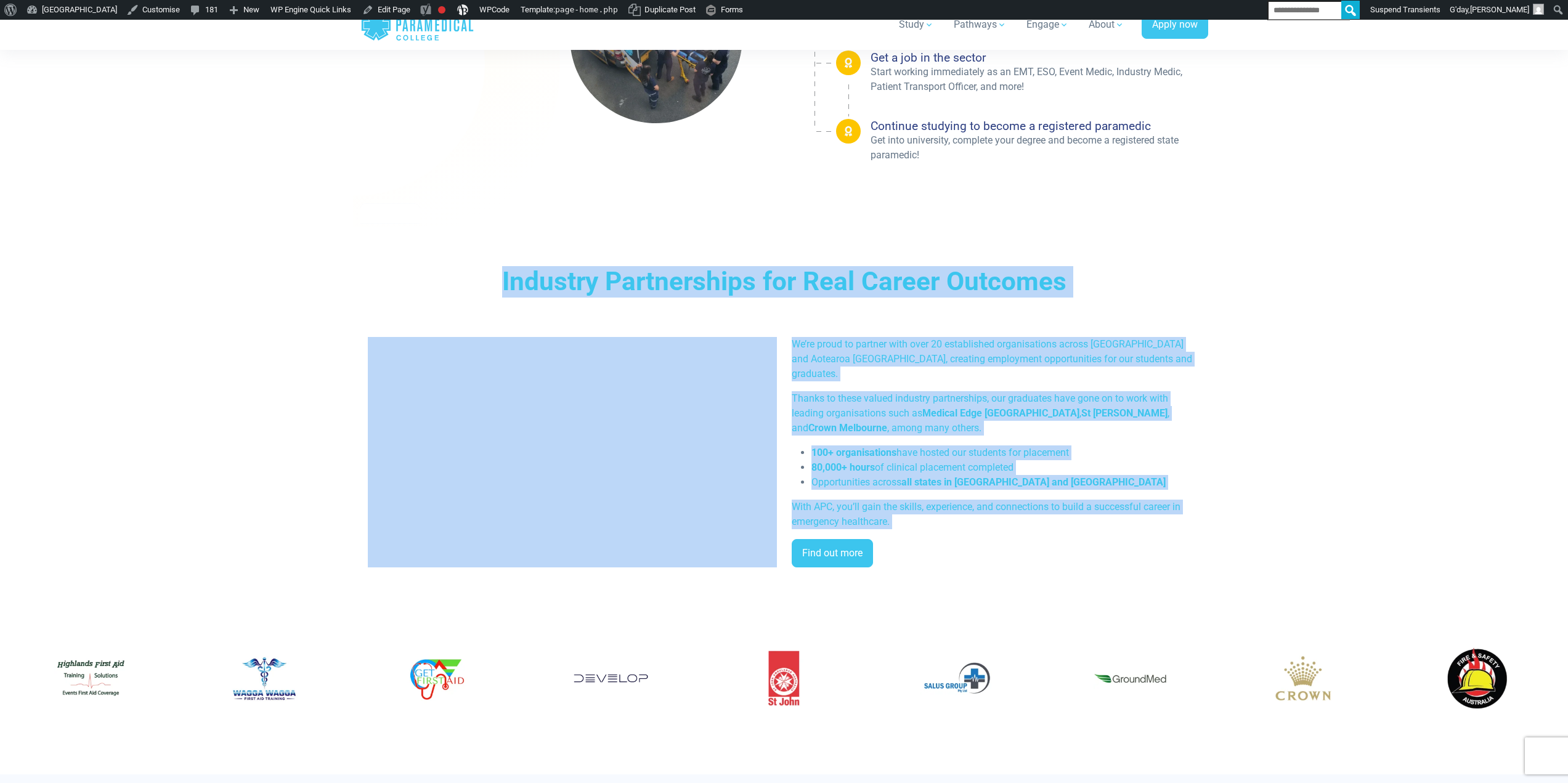
click at [906, 523] on div "We’re proud to partner with over 20 established organisations across [GEOGRAPHI…" at bounding box center [995, 457] width 424 height 241
drag, startPoint x: 908, startPoint y: 522, endPoint x: 509, endPoint y: 278, distance: 467.7
click at [510, 279] on div "Industry Partnerships for Real Career Outcomes We’re proud to partner with over…" at bounding box center [784, 421] width 847 height 310
click at [509, 278] on h3 "Industry Partnerships for Real Career Outcomes" at bounding box center [784, 281] width 708 height 31
drag, startPoint x: 495, startPoint y: 265, endPoint x: 901, endPoint y: 521, distance: 480.0
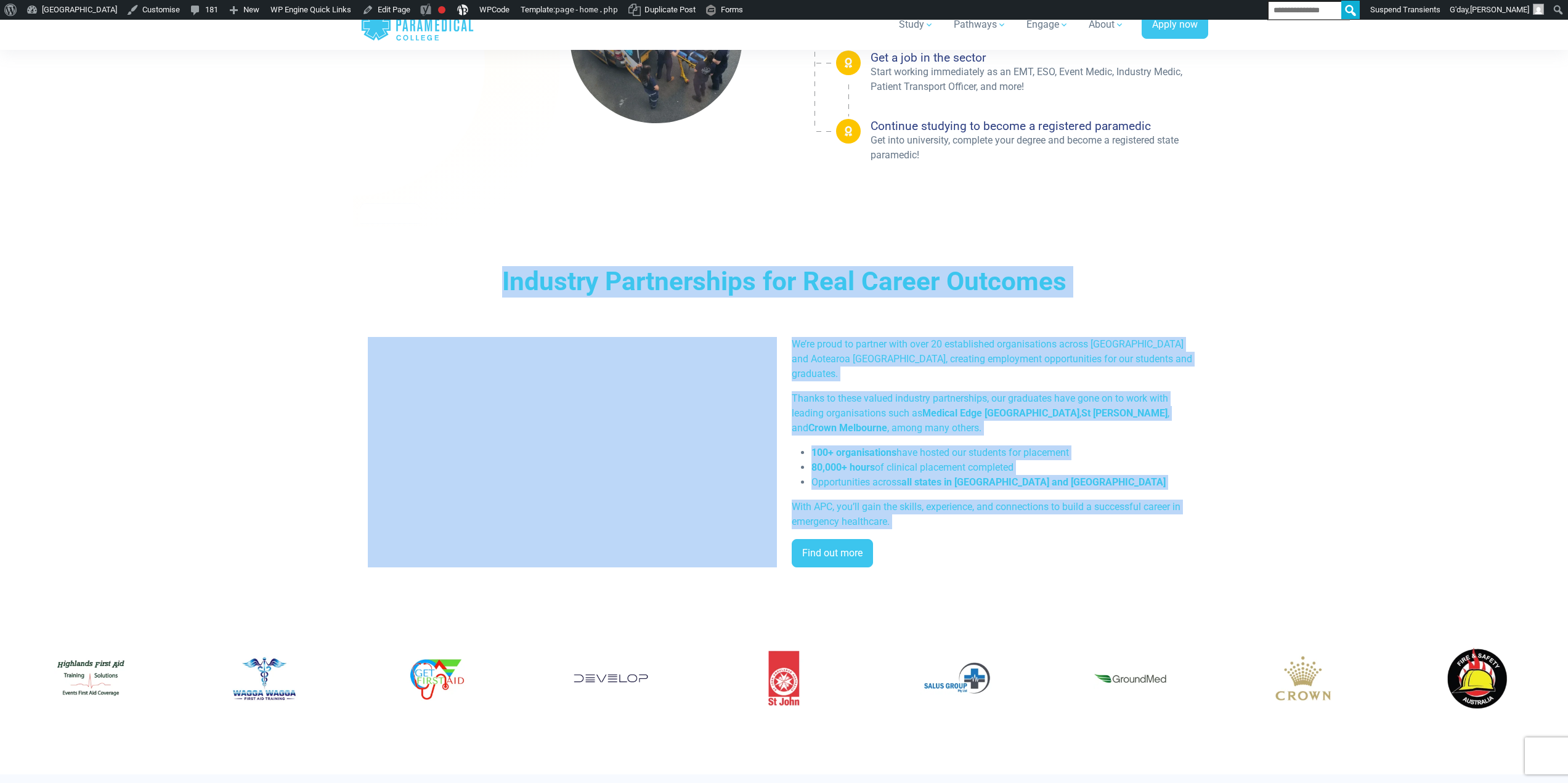
click at [901, 525] on div "Industry Partnerships for Real Career Outcomes We’re proud to partner with over…" at bounding box center [784, 421] width 862 height 390
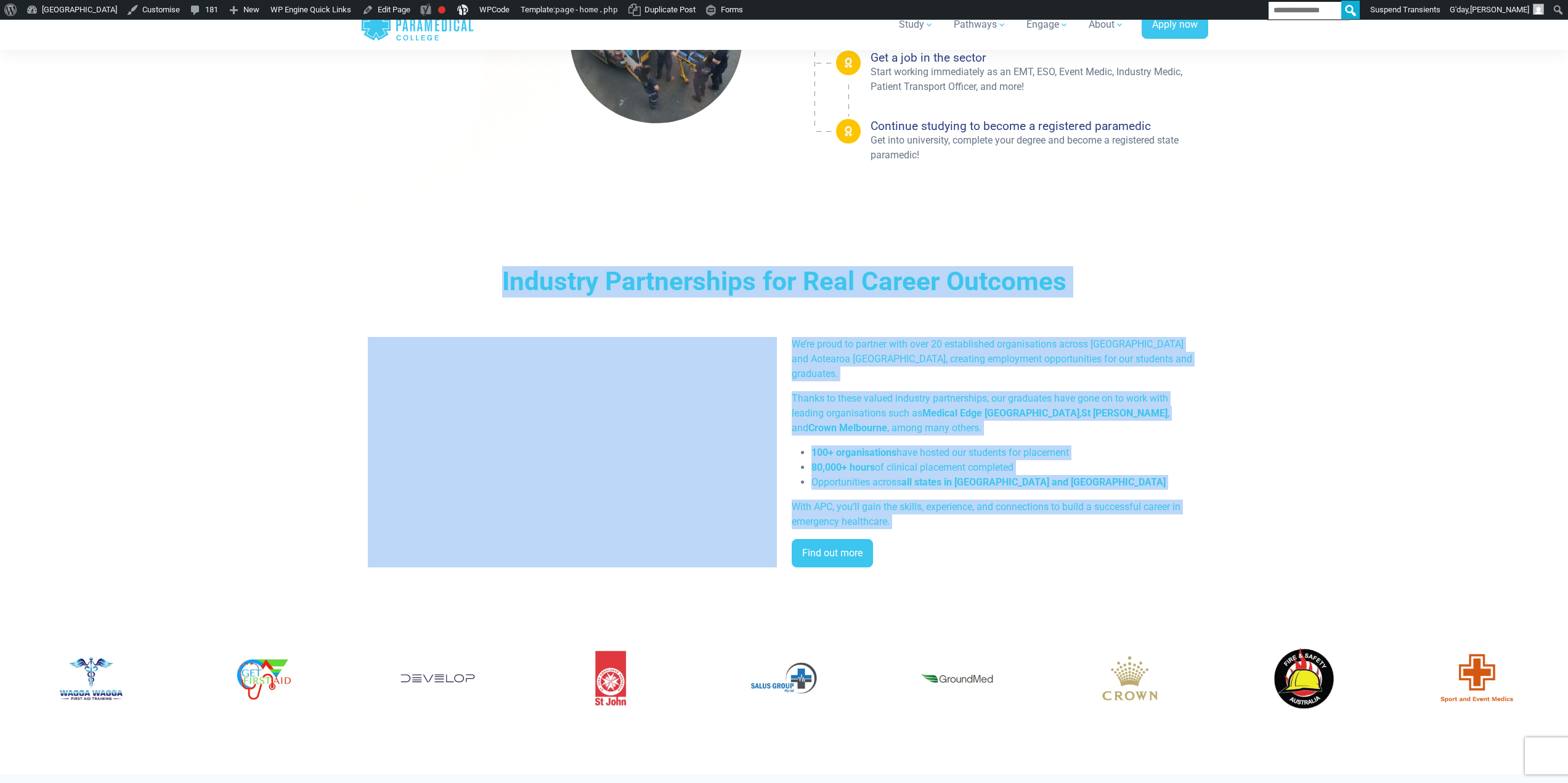
click at [901, 521] on p "With APC, you’ll gain the skills, experience, and connections to build a succes…" at bounding box center [996, 513] width 409 height 29
drag, startPoint x: 902, startPoint y: 521, endPoint x: 498, endPoint y: 266, distance: 477.7
click at [498, 266] on div "Industry Partnerships for Real Career Outcomes We’re proud to partner with over…" at bounding box center [784, 421] width 847 height 310
click at [498, 266] on h3 "Industry Partnerships for Real Career Outcomes" at bounding box center [784, 281] width 708 height 31
drag, startPoint x: 646, startPoint y: 352, endPoint x: 926, endPoint y: 515, distance: 324.0
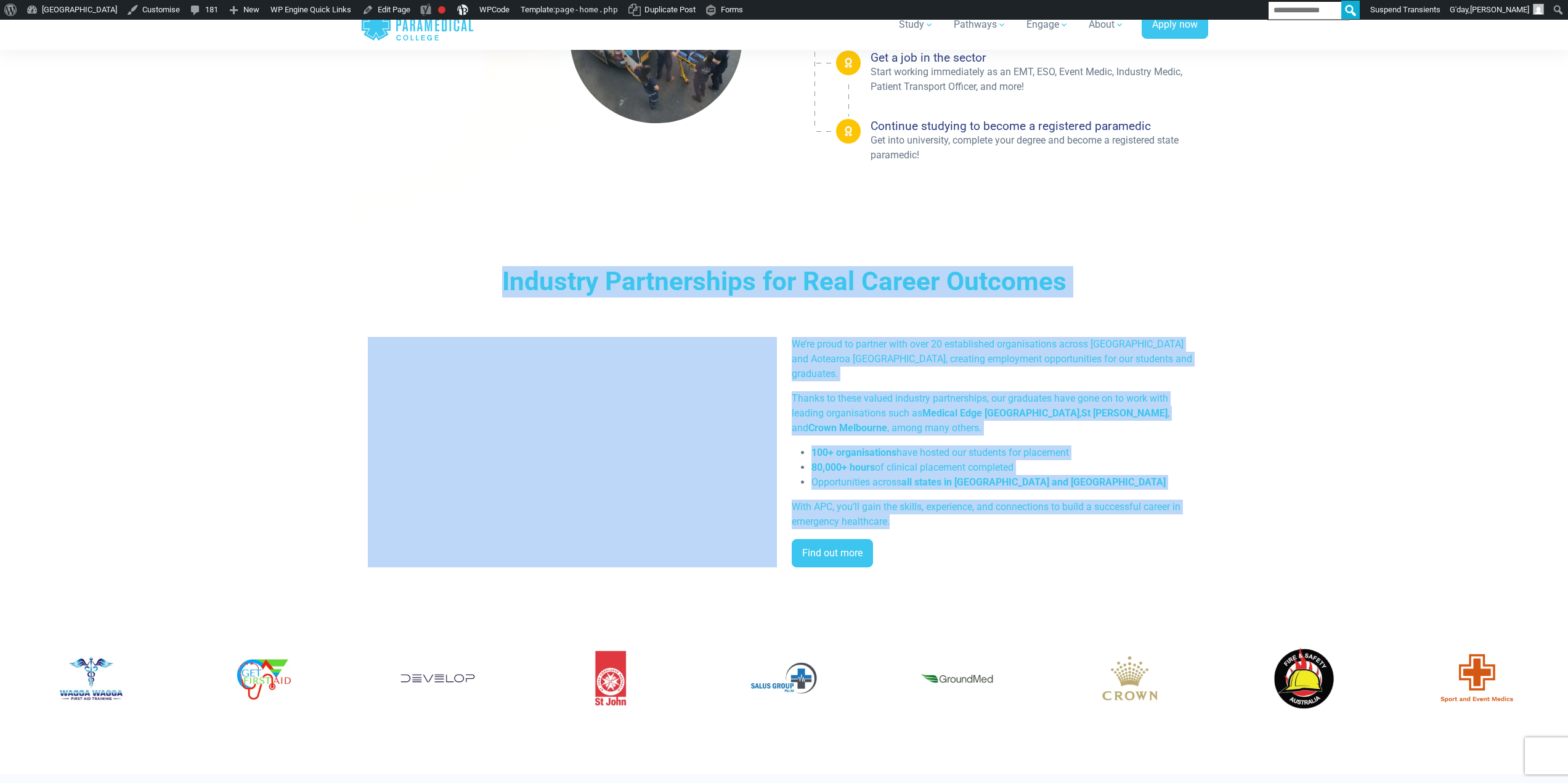
click at [926, 515] on div "Industry Partnerships for Real Career Outcomes We’re proud to partner with over…" at bounding box center [784, 421] width 862 height 390
click at [926, 515] on p "With APC, you’ll gain the skills, experience, and connections to build a succes…" at bounding box center [996, 513] width 409 height 29
drag, startPoint x: 927, startPoint y: 517, endPoint x: 504, endPoint y: 258, distance: 496.0
click at [504, 258] on div "Industry Partnerships for Real Career Outcomes We’re proud to partner with over…" at bounding box center [784, 421] width 862 height 390
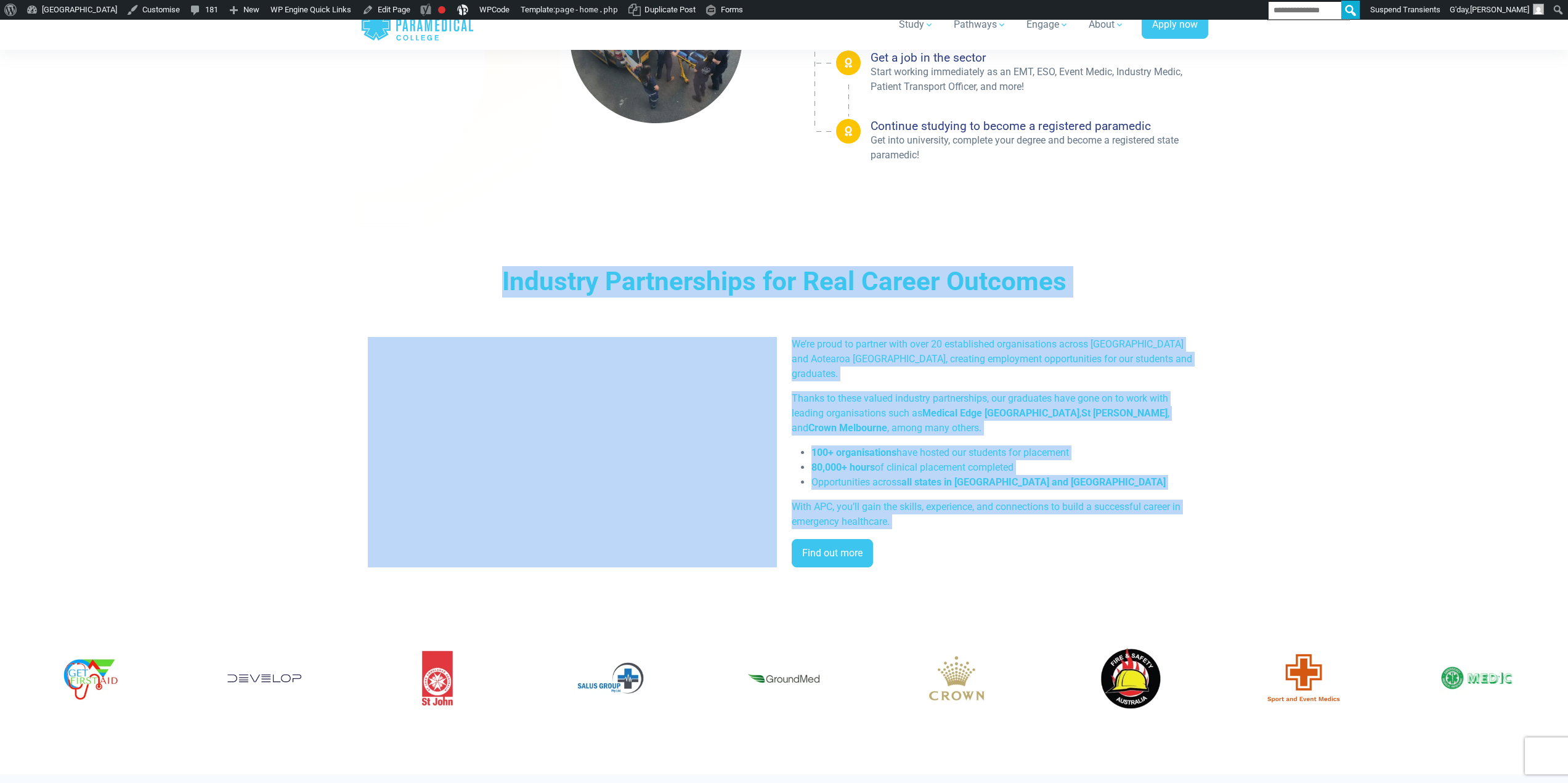
drag, startPoint x: 502, startPoint y: 258, endPoint x: 938, endPoint y: 515, distance: 506.1
click at [948, 523] on div "Industry Partnerships for Real Career Outcomes We’re proud to partner with over…" at bounding box center [784, 421] width 862 height 390
click at [938, 515] on p "With APC, you’ll gain the skills, experience, and connections to build a succes…" at bounding box center [996, 513] width 409 height 29
click at [575, 277] on h3 "Industry Partnerships for Real Career Outcomes" at bounding box center [784, 281] width 708 height 31
drag, startPoint x: 516, startPoint y: 275, endPoint x: 1032, endPoint y: 550, distance: 584.7
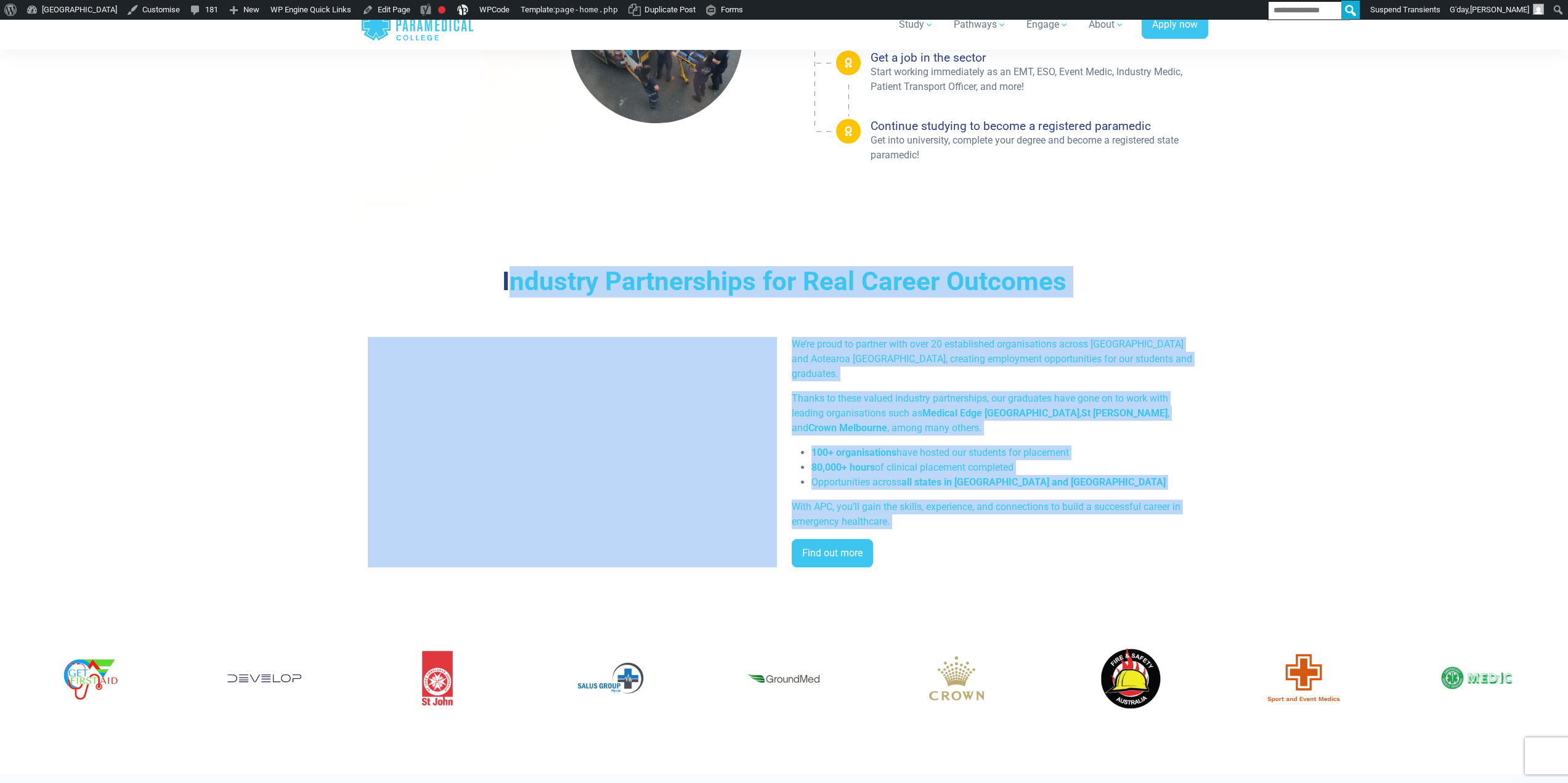
click at [1032, 550] on div "Industry Partnerships for Real Career Outcomes We’re proud to partner with over…" at bounding box center [784, 421] width 847 height 310
click at [871, 393] on p "Thanks to these valued industry partnerships, our graduates have gone on to wor…" at bounding box center [996, 413] width 409 height 44
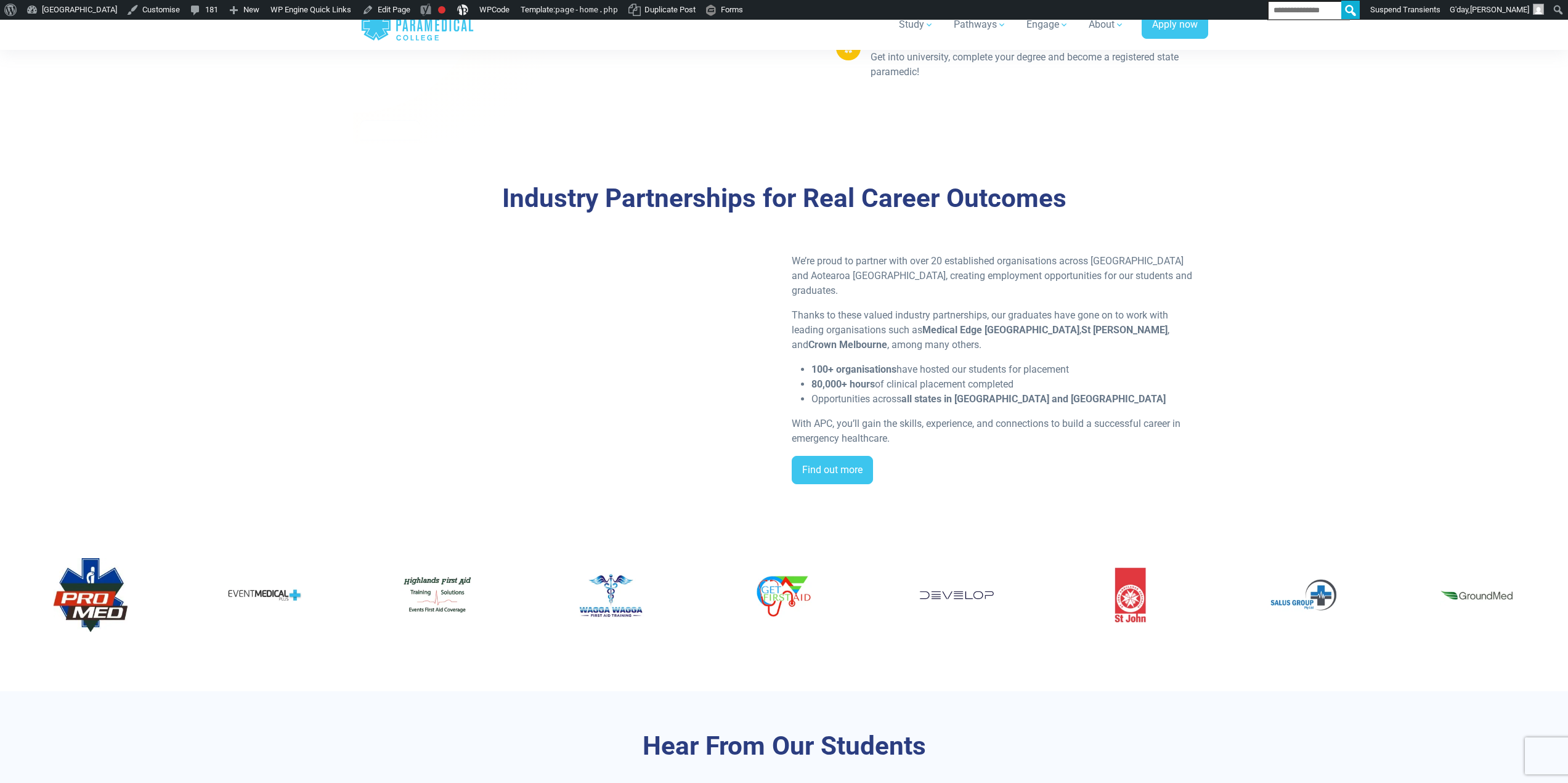
scroll to position [2269, 0]
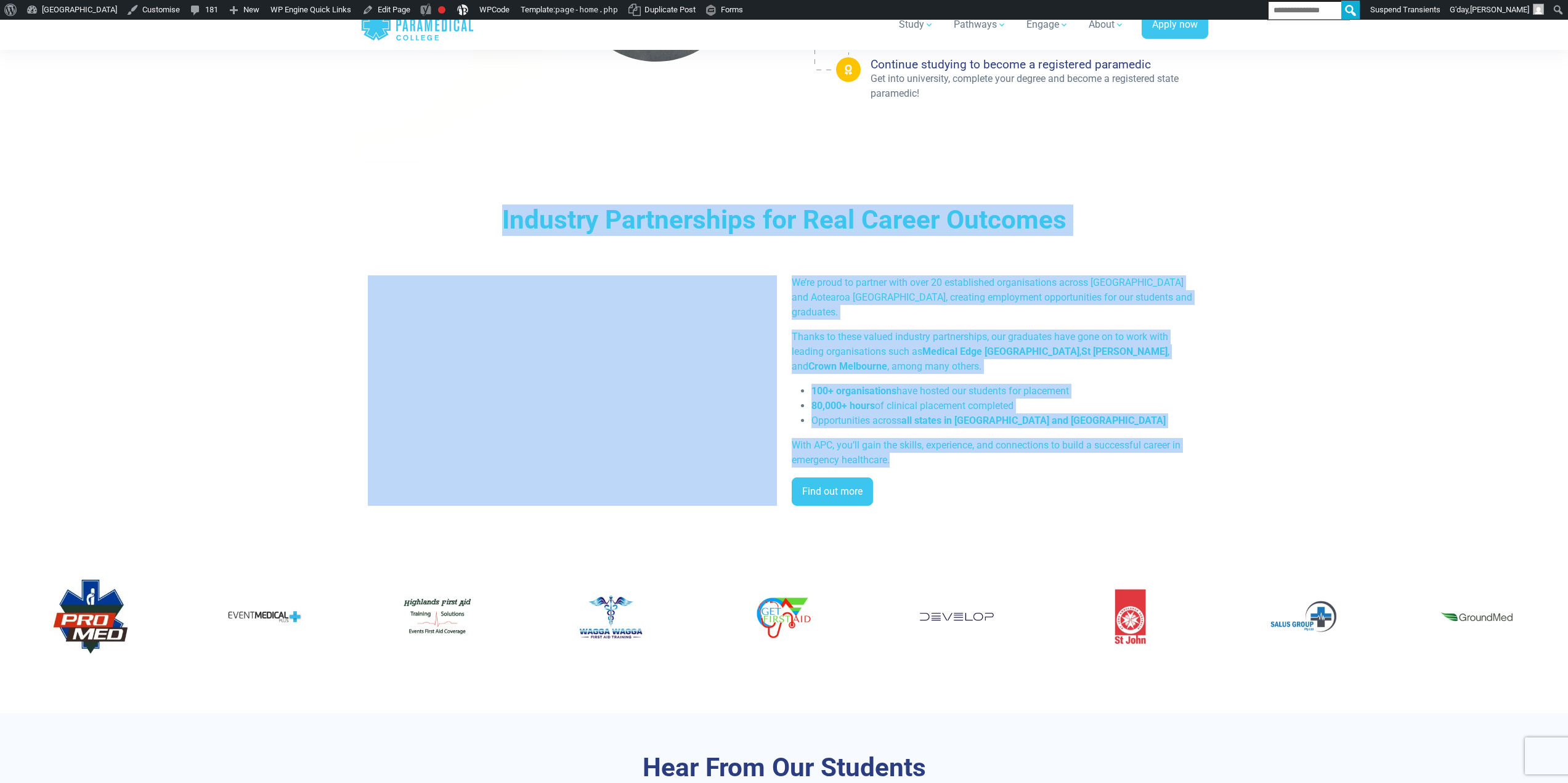
drag, startPoint x: 499, startPoint y: 209, endPoint x: 1104, endPoint y: 457, distance: 653.9
click at [1104, 457] on div "Industry Partnerships for Real Career Outcomes We’re proud to partner with over…" at bounding box center [784, 359] width 847 height 310
click at [1000, 372] on div "We’re proud to partner with over 20 established organisations across [GEOGRAPHI…" at bounding box center [995, 395] width 424 height 241
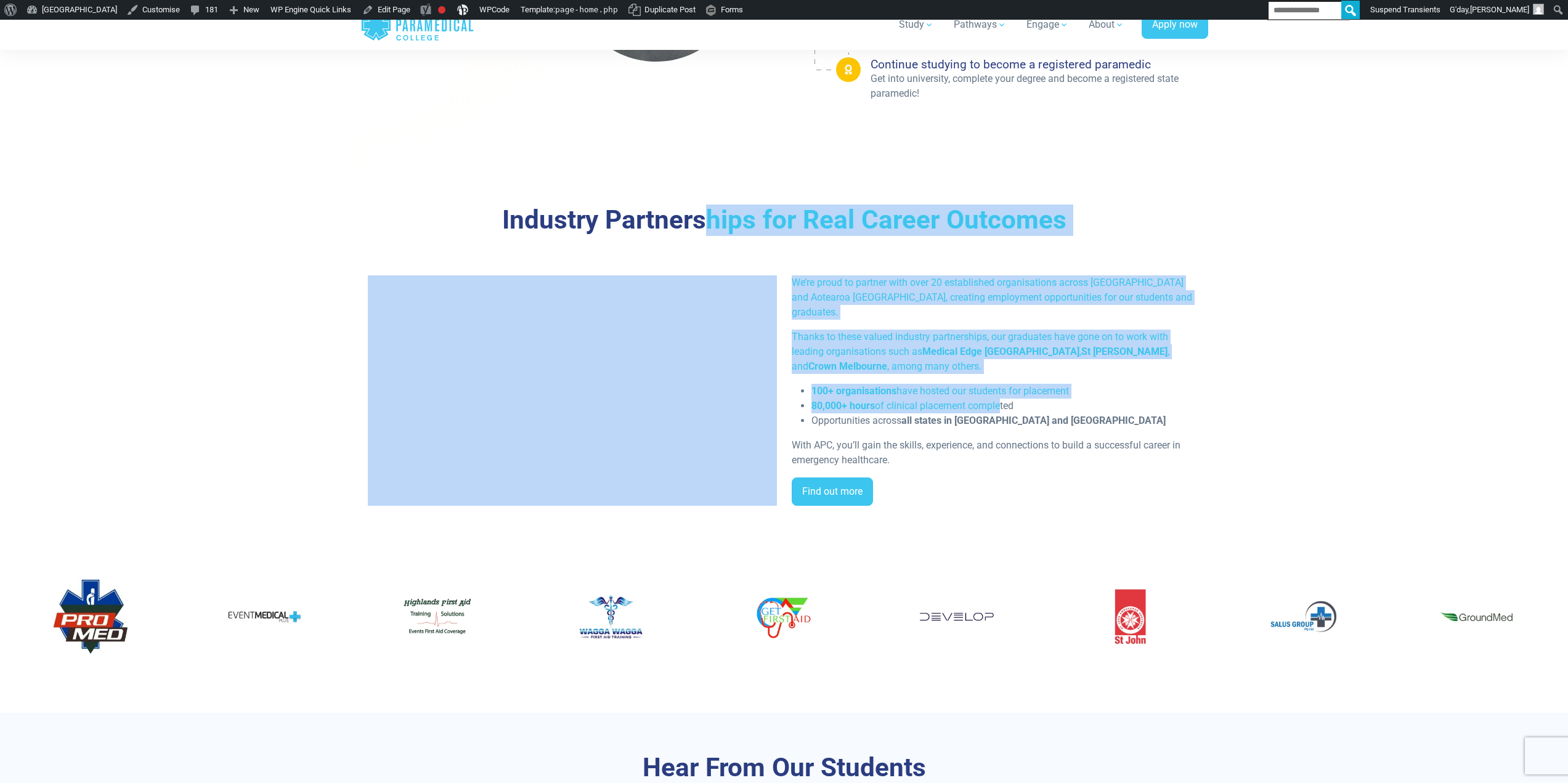
drag, startPoint x: 890, startPoint y: 292, endPoint x: 649, endPoint y: 192, distance: 260.9
click at [706, 176] on div "Industry Partnerships for Real Career Outcomes We’re proud to partner with over…" at bounding box center [784, 359] width 862 height 390
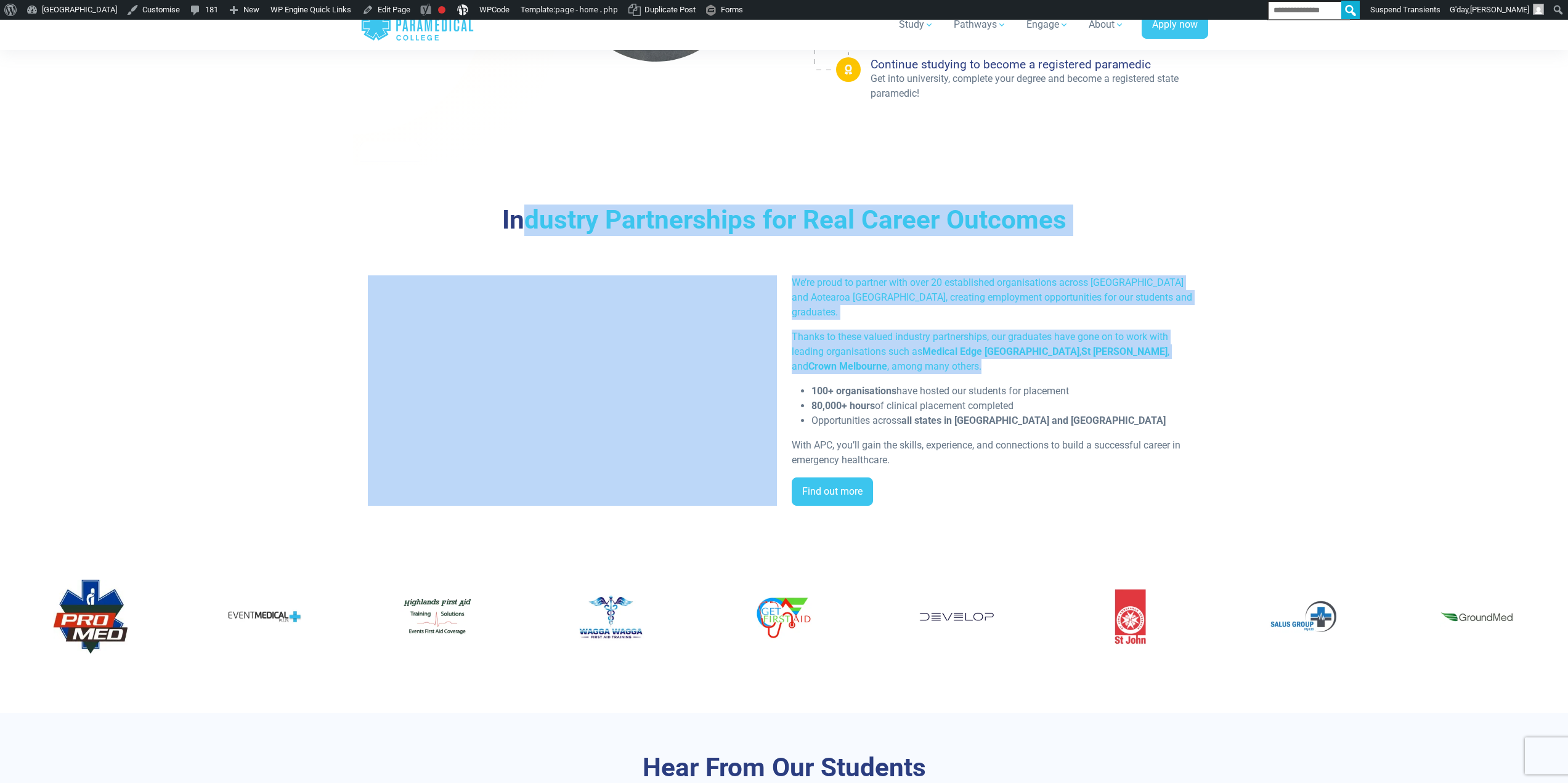
drag, startPoint x: 531, startPoint y: 211, endPoint x: 1057, endPoint y: 335, distance: 540.4
click at [1087, 359] on div "Industry Partnerships for Real Career Outcomes We’re proud to partner with over…" at bounding box center [784, 359] width 847 height 310
click at [1002, 302] on p "We’re proud to partner with over 20 established organisations across [GEOGRAPHI…" at bounding box center [996, 297] width 409 height 44
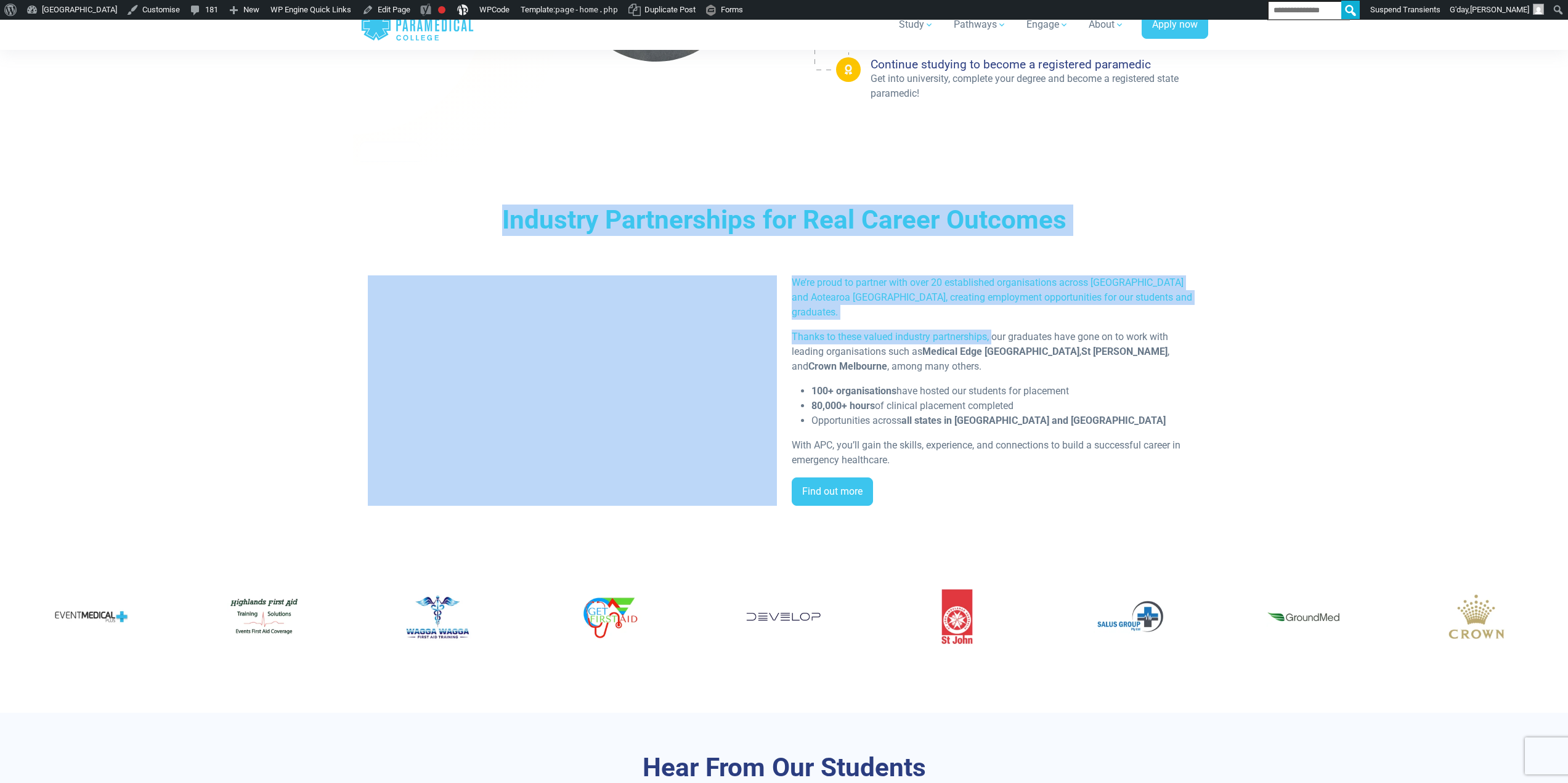
drag, startPoint x: 993, startPoint y: 313, endPoint x: 506, endPoint y: 215, distance: 496.8
click at [506, 215] on div "Industry Partnerships for Real Career Outcomes We’re proud to partner with over…" at bounding box center [784, 359] width 847 height 310
click at [626, 226] on h3 "Industry Partnerships for Real Career Outcomes" at bounding box center [784, 220] width 708 height 31
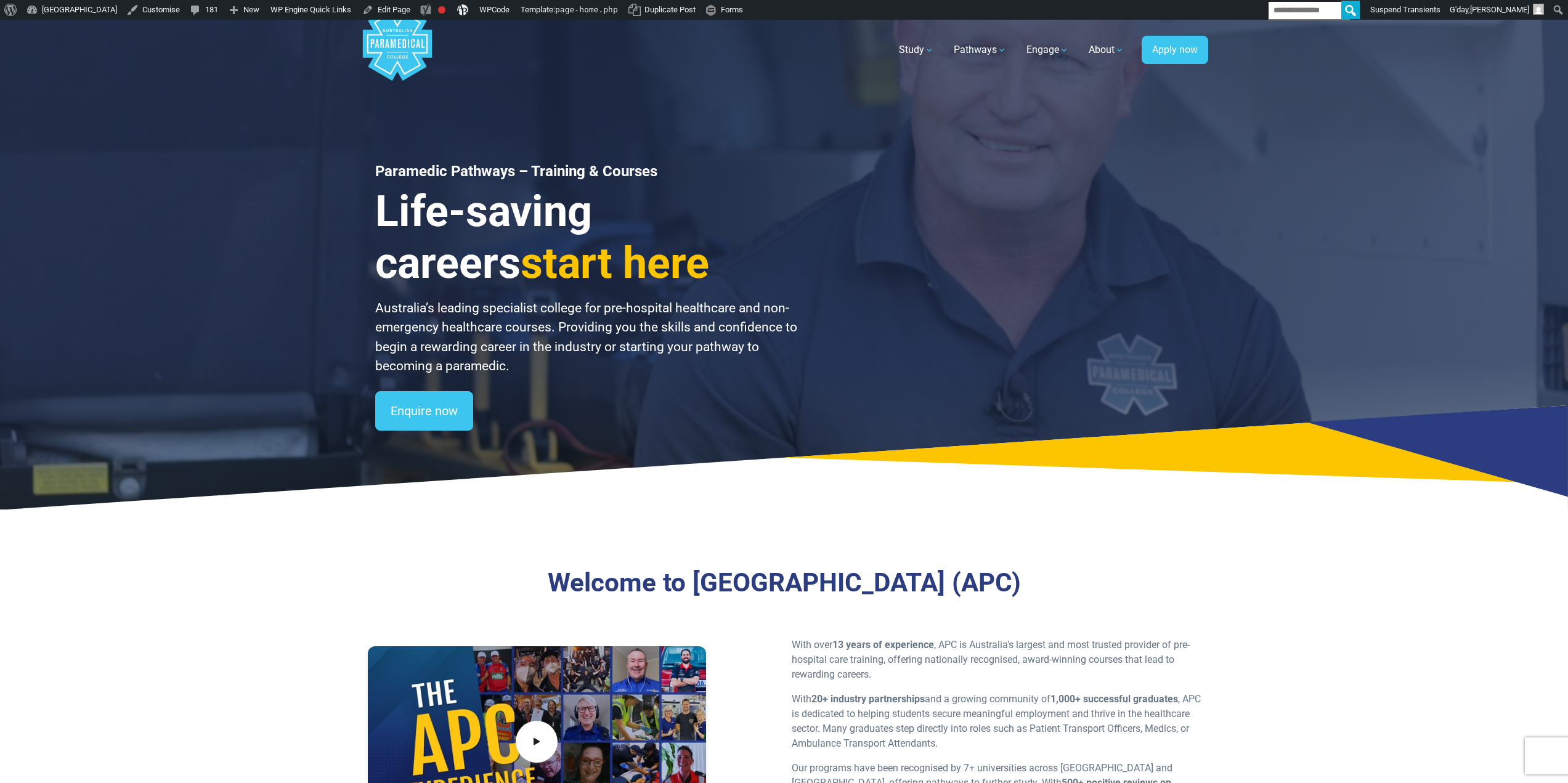
scroll to position [0, 0]
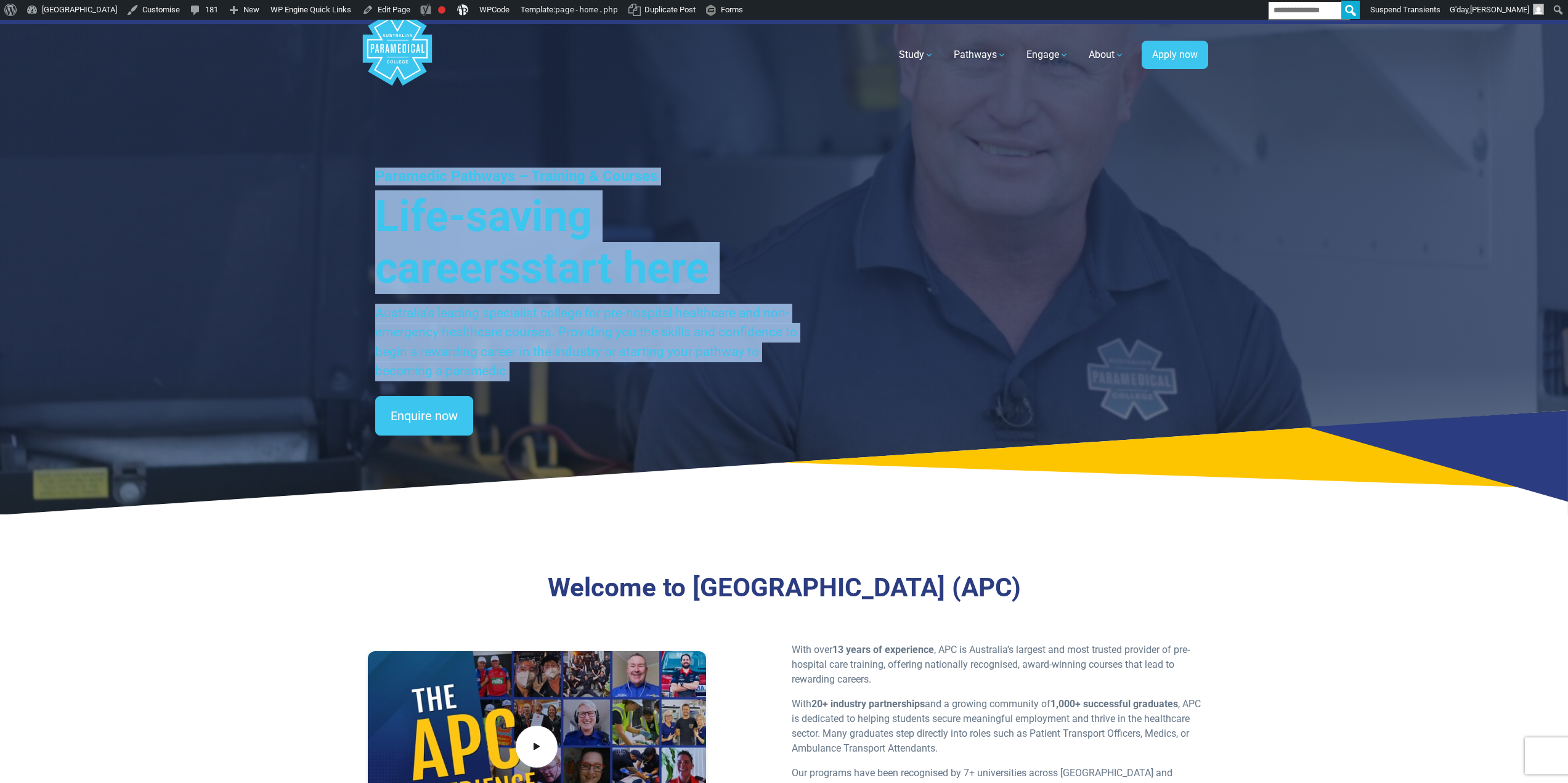
drag, startPoint x: 377, startPoint y: 170, endPoint x: 622, endPoint y: 379, distance: 322.0
click at [622, 379] on div "Paramedic Pathways – Training & Courses Life-saving careers start here Australi…" at bounding box center [587, 275] width 424 height 214
click at [524, 355] on p "Australia’s leading specialist college for pre-hospital healthcare and non-emer…" at bounding box center [587, 342] width 424 height 77
drag, startPoint x: 525, startPoint y: 375, endPoint x: 350, endPoint y: 176, distance: 265.0
click at [350, 176] on div "Paramedic Pathways – Training & Courses Life-saving careers start here Australi…" at bounding box center [784, 267] width 1568 height 494
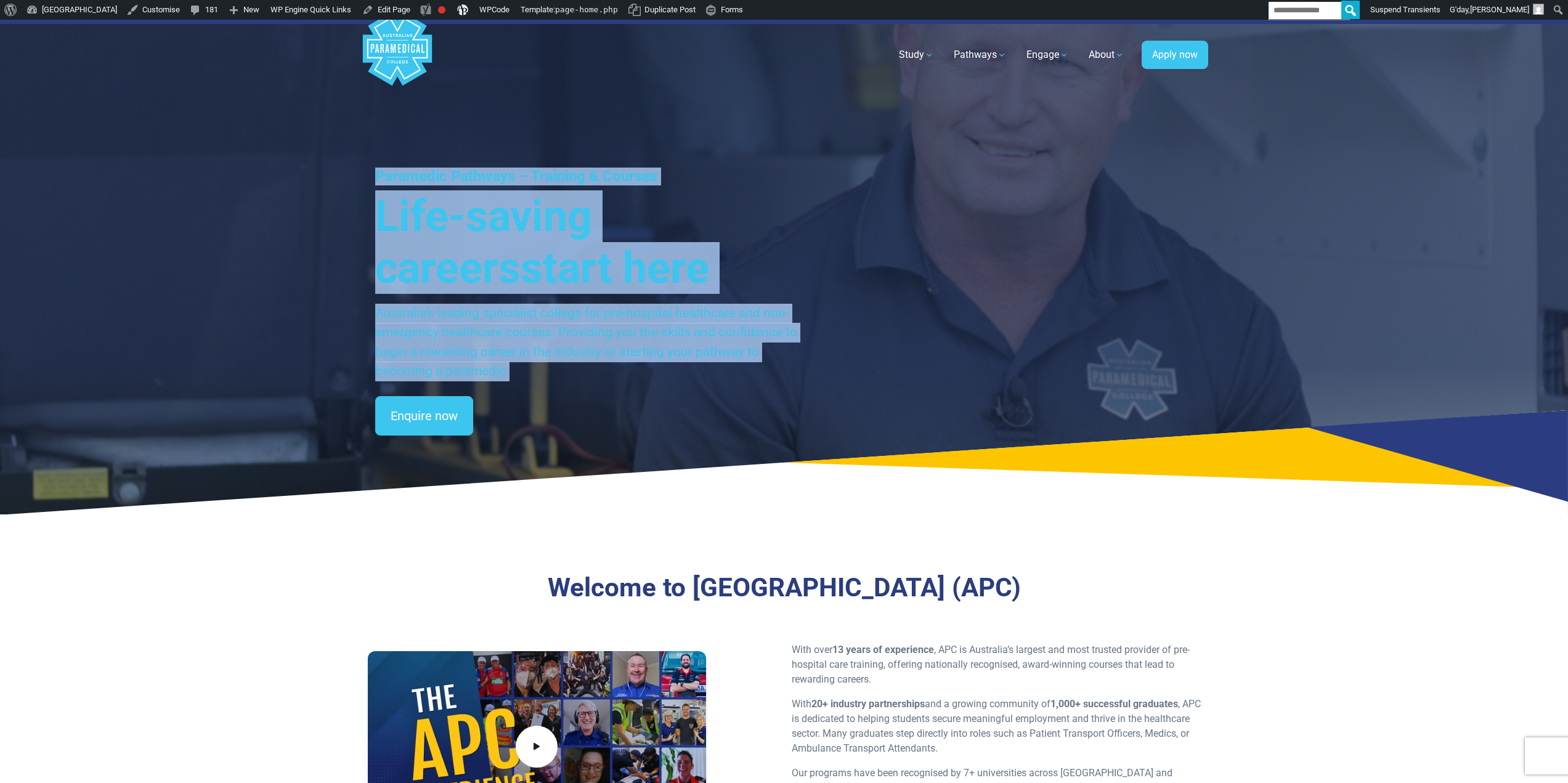
click at [364, 184] on div "Paramedic Pathways – Training & Courses Life-saving careers start here Australi…" at bounding box center [784, 267] width 862 height 494
drag, startPoint x: 364, startPoint y: 168, endPoint x: 571, endPoint y: 372, distance: 290.6
click at [599, 416] on div "Paramedic Pathways – Training & Courses Life-saving careers start here Australi…" at bounding box center [784, 267] width 1568 height 494
click at [569, 371] on p "Australia’s leading specialist college for pre-hospital healthcare and non-emer…" at bounding box center [587, 342] width 424 height 77
drag, startPoint x: 458, startPoint y: 279, endPoint x: 363, endPoint y: 168, distance: 146.1
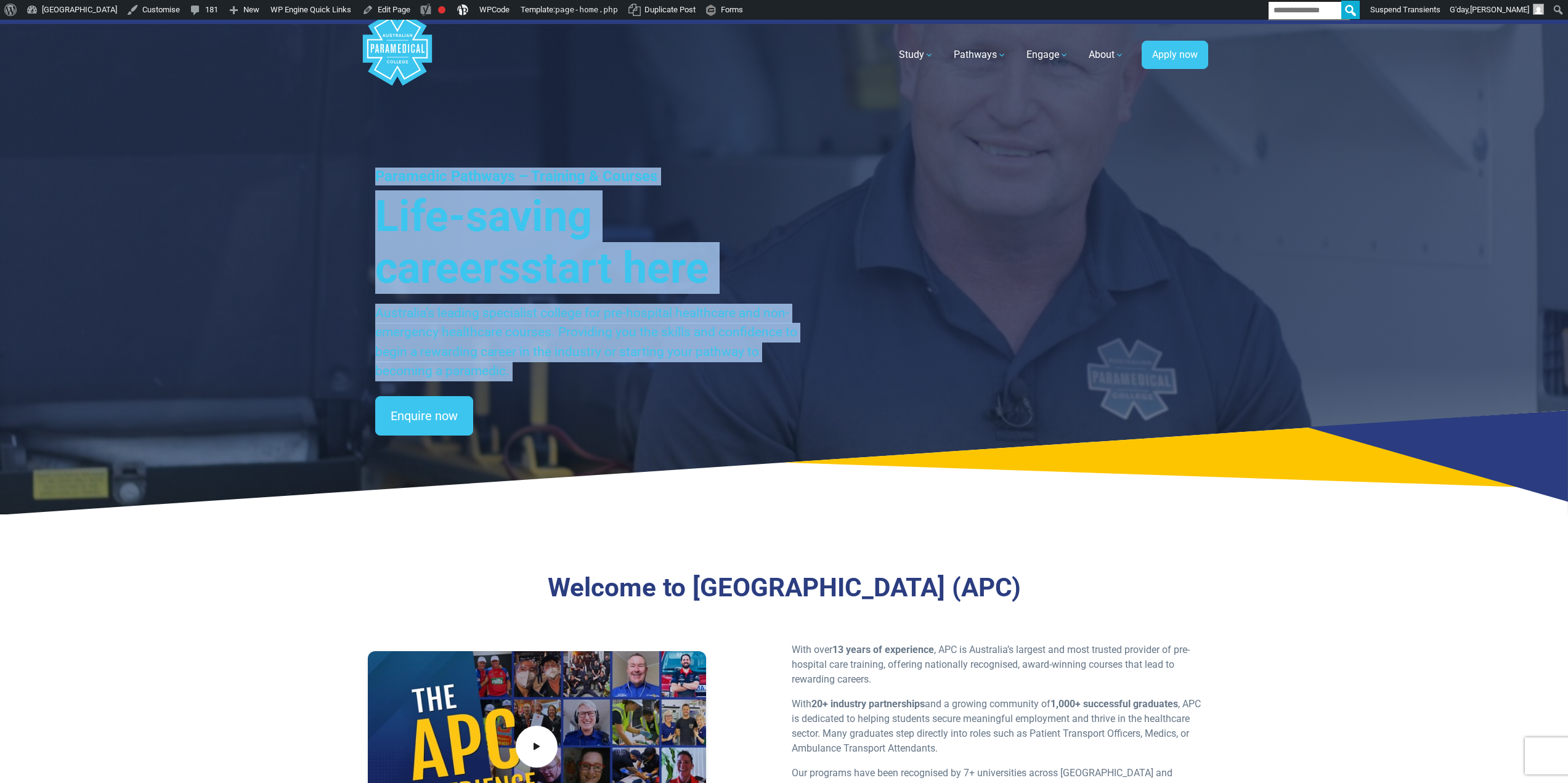
click at [363, 168] on div "Paramedic Pathways – Training & Courses Life-saving careers start here Australi…" at bounding box center [784, 267] width 862 height 494
click at [363, 166] on div "Paramedic Pathways – Training & Courses Life-saving careers start here Australi…" at bounding box center [784, 267] width 862 height 494
drag, startPoint x: 363, startPoint y: 162, endPoint x: 555, endPoint y: 383, distance: 292.8
click at [592, 432] on div "Paramedic Pathways – Training & Courses Life-saving careers start here Australi…" at bounding box center [784, 267] width 1568 height 494
click at [553, 380] on p "Australia’s leading specialist college for pre-hospital healthcare and non-emer…" at bounding box center [587, 342] width 424 height 77
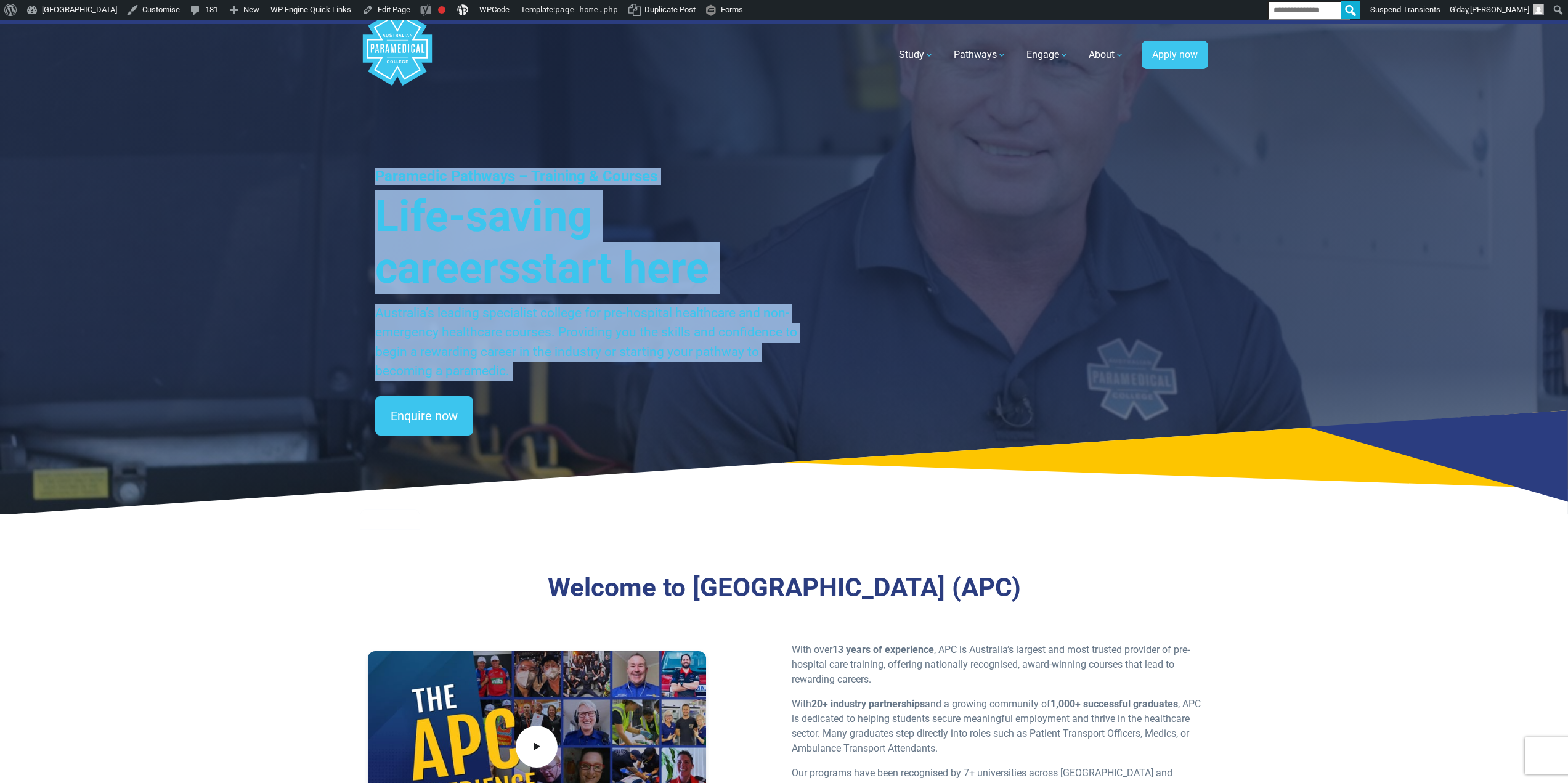
drag, startPoint x: 528, startPoint y: 432, endPoint x: 348, endPoint y: 144, distance: 339.6
click at [339, 130] on div "Paramedic Pathways – Training & Courses Life-saving careers start here Australi…" at bounding box center [784, 267] width 1568 height 494
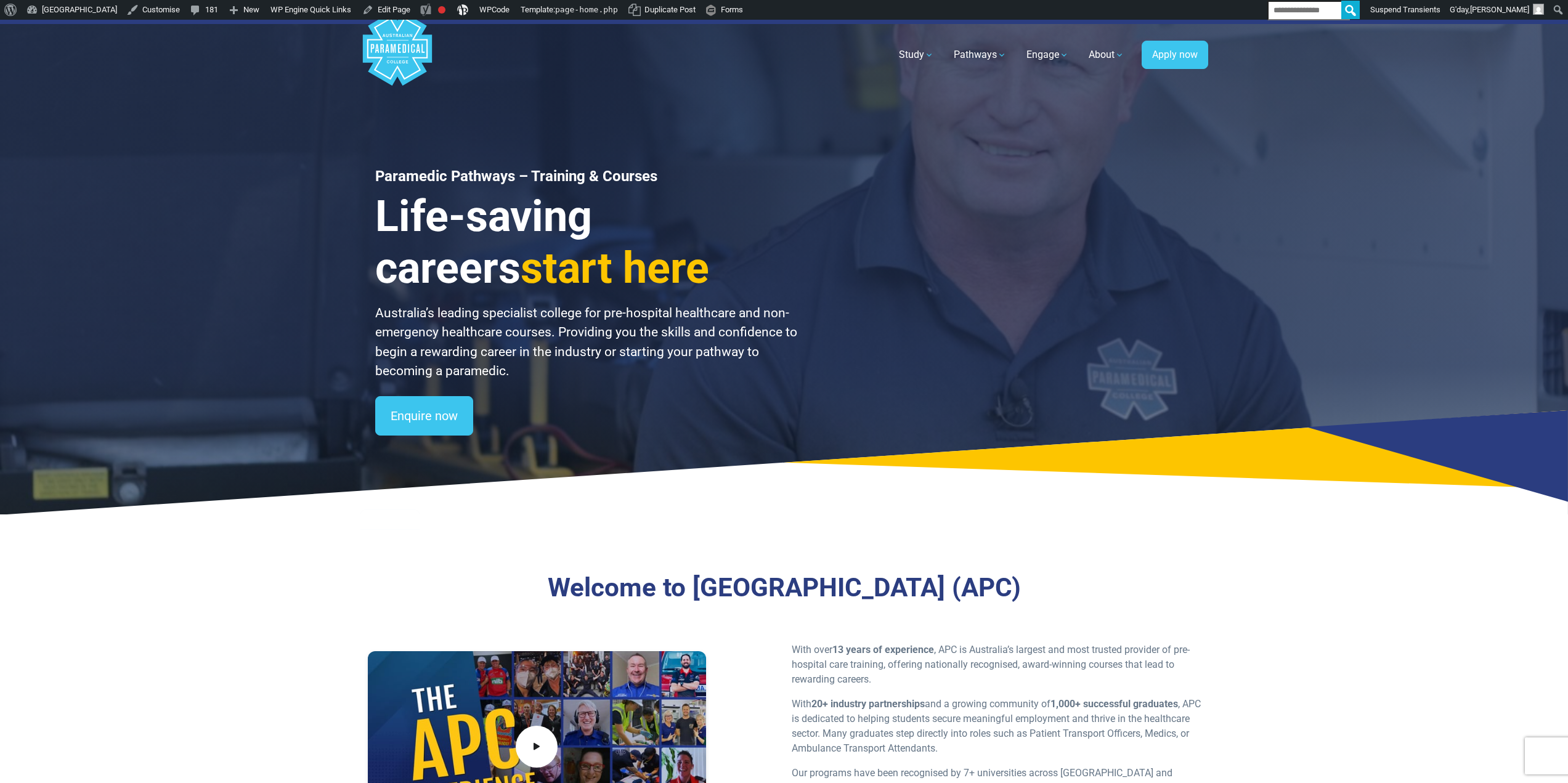
click at [350, 149] on div "Paramedic Pathways – Training & Courses Life-saving careers start here Australi…" at bounding box center [784, 267] width 1568 height 494
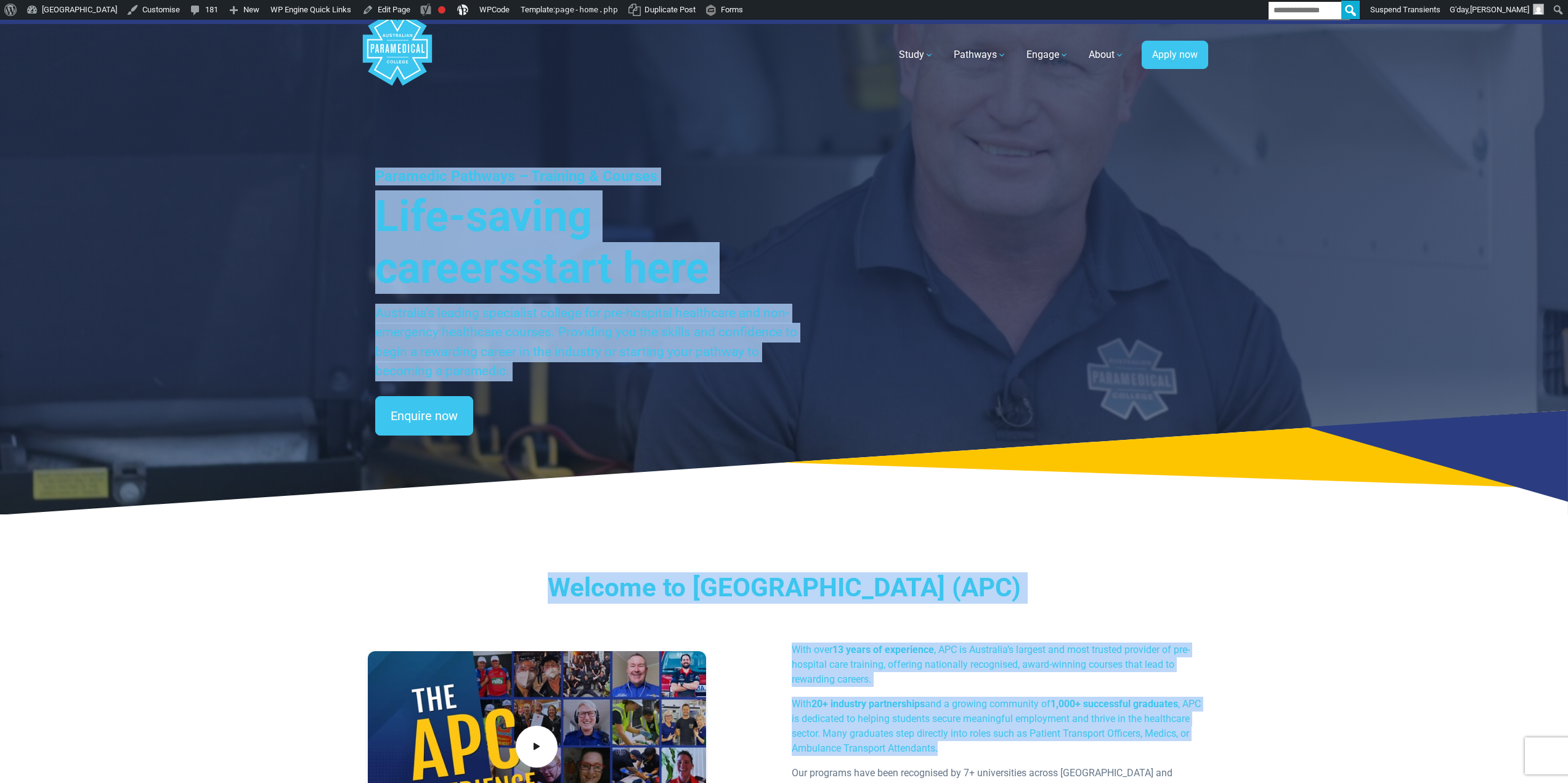
drag, startPoint x: 348, startPoint y: 144, endPoint x: 1047, endPoint y: 742, distance: 919.9
click at [1047, 742] on div "Home Blog Student Portal Contact us AU 1300 377 741 NZ 0800 005 689 .logo-block…" at bounding box center [784, 459] width 1568 height 879
click at [1019, 706] on p "With 20+ industry partnerships and a growing community of 1,000+ successful gra…" at bounding box center [996, 725] width 409 height 59
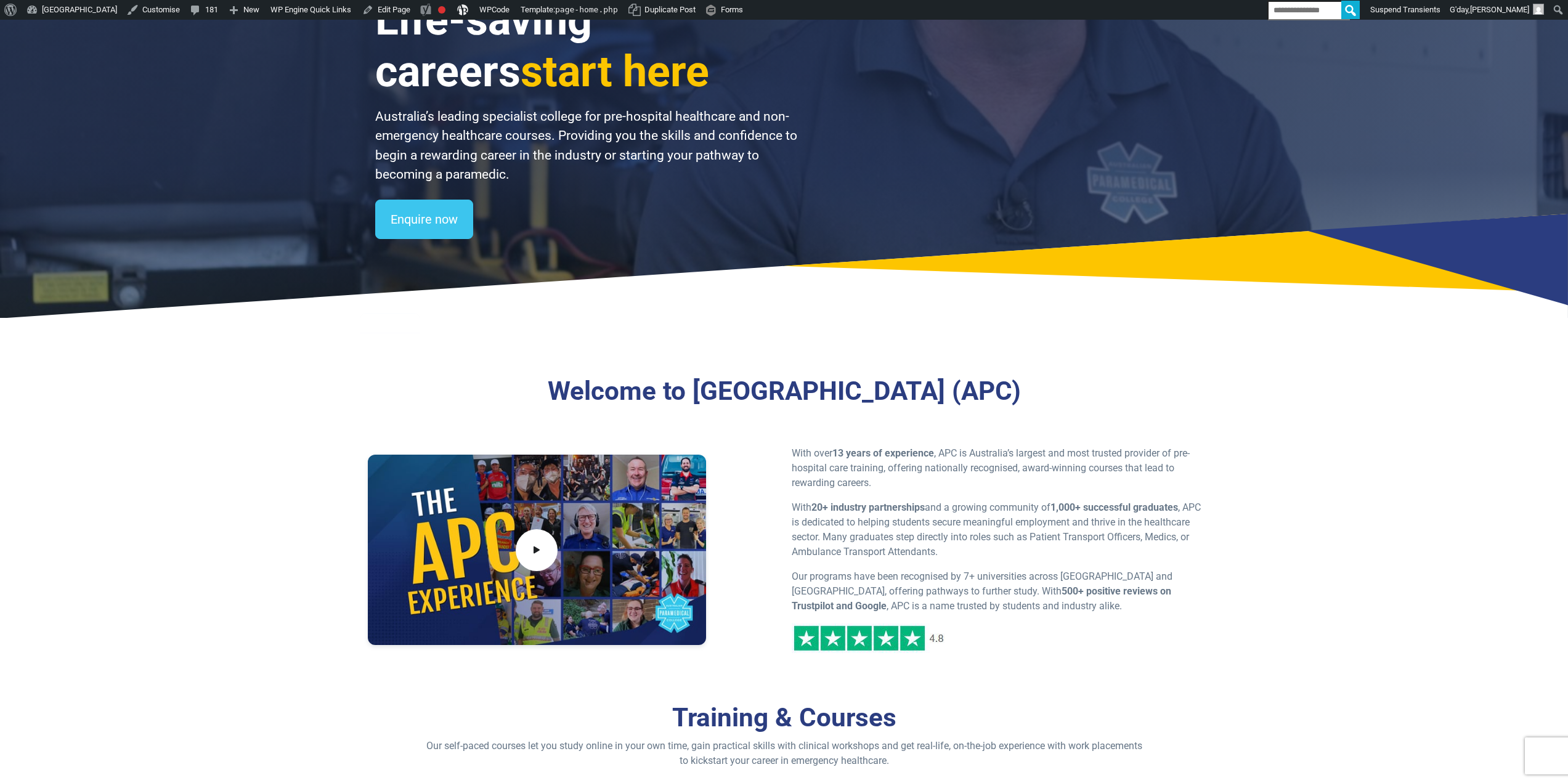
scroll to position [246, 0]
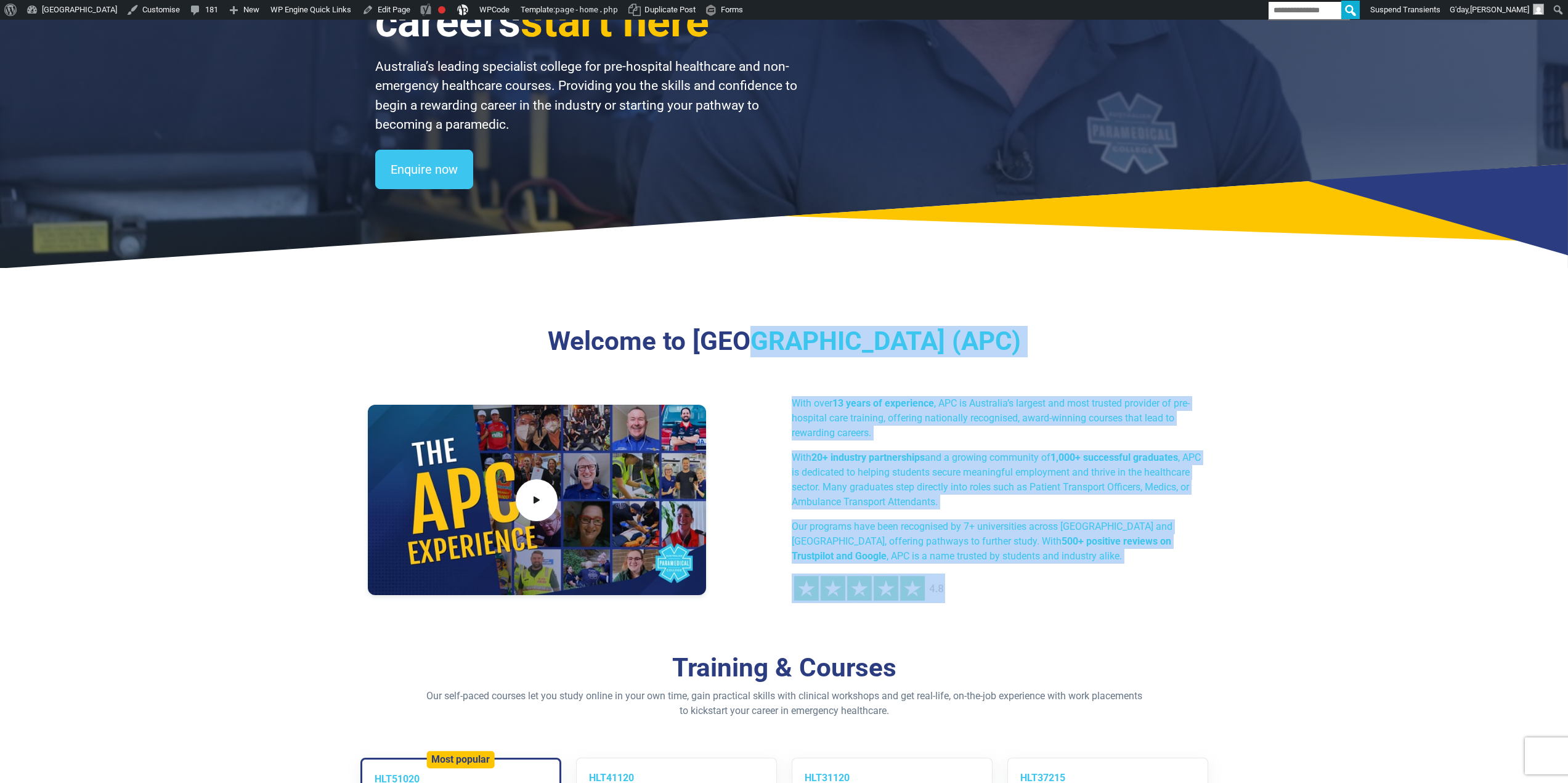
drag, startPoint x: 984, startPoint y: 581, endPoint x: 696, endPoint y: 336, distance: 378.1
click at [690, 327] on div "Welcome to [GEOGRAPHIC_DATA] (APC) With over 13 years of experience , APC is Au…" at bounding box center [784, 469] width 847 height 288
click at [943, 468] on p "With 20+ industry partnerships and a growing community of 1,000+ successful gra…" at bounding box center [996, 479] width 409 height 59
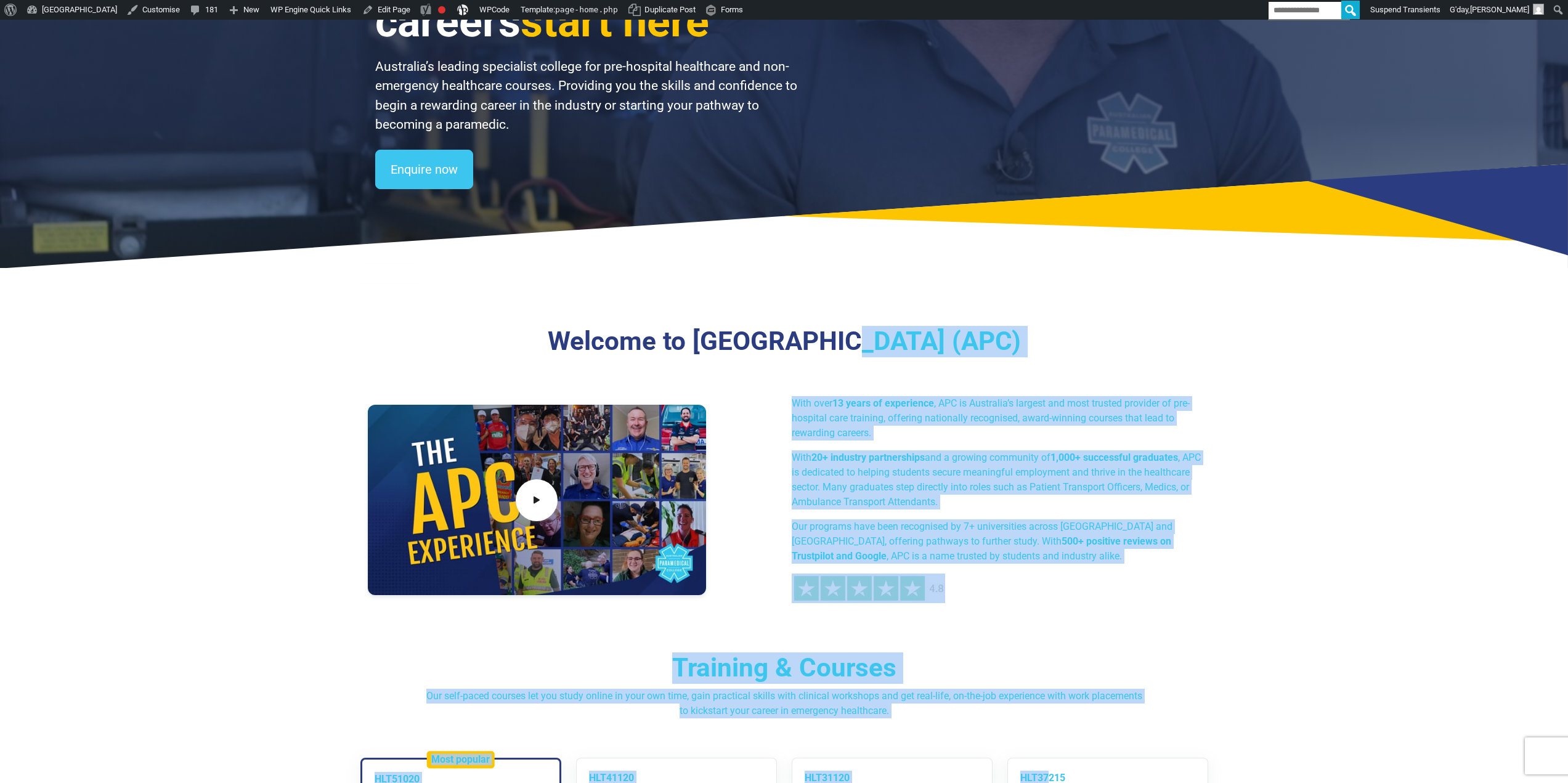
drag, startPoint x: 759, startPoint y: 311, endPoint x: 955, endPoint y: 494, distance: 268.2
click at [942, 468] on p "With 20+ industry partnerships and a growing community of 1,000+ successful gra…" at bounding box center [996, 479] width 409 height 59
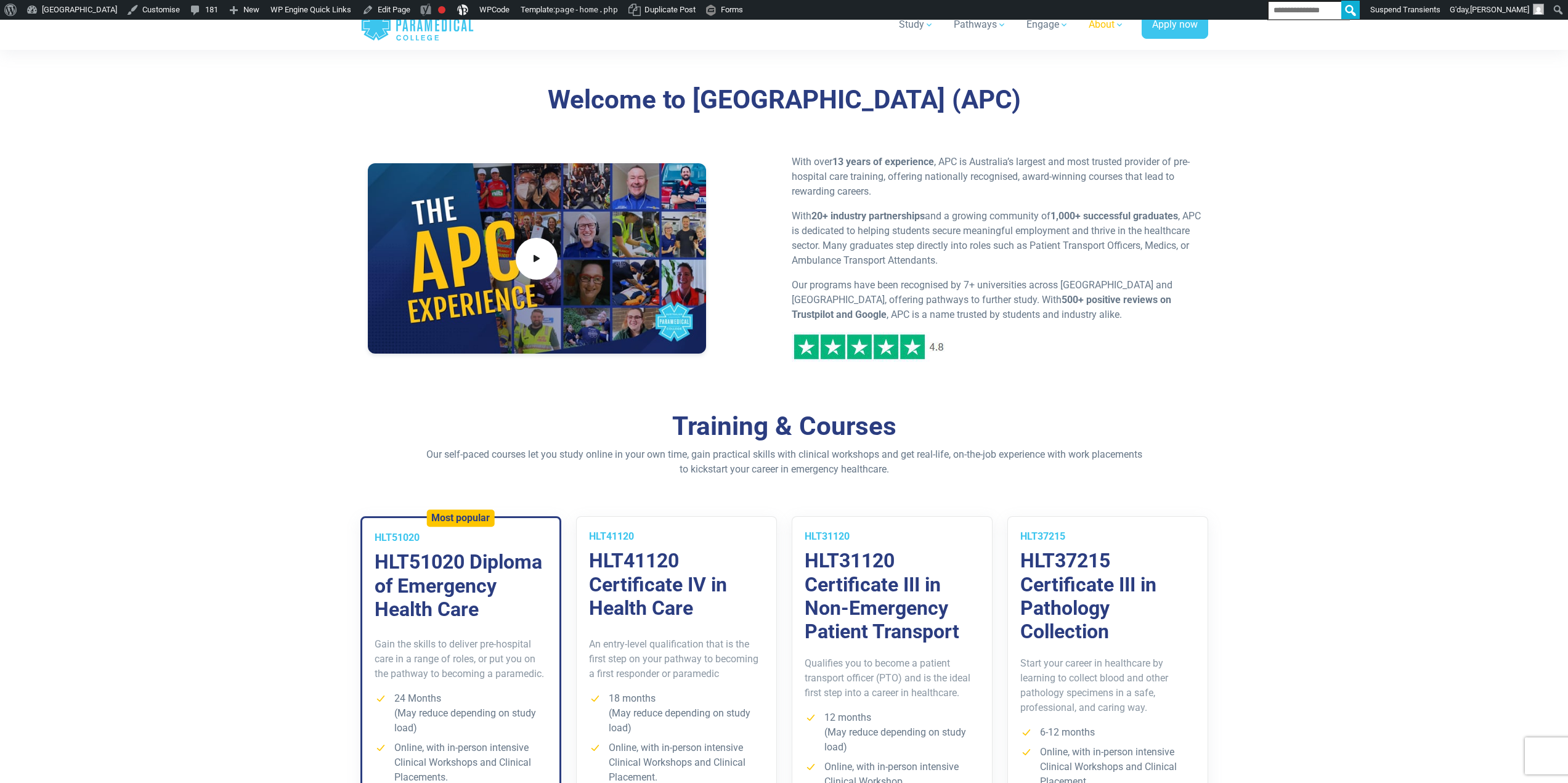
scroll to position [0, 0]
